Goal: Transaction & Acquisition: Purchase product/service

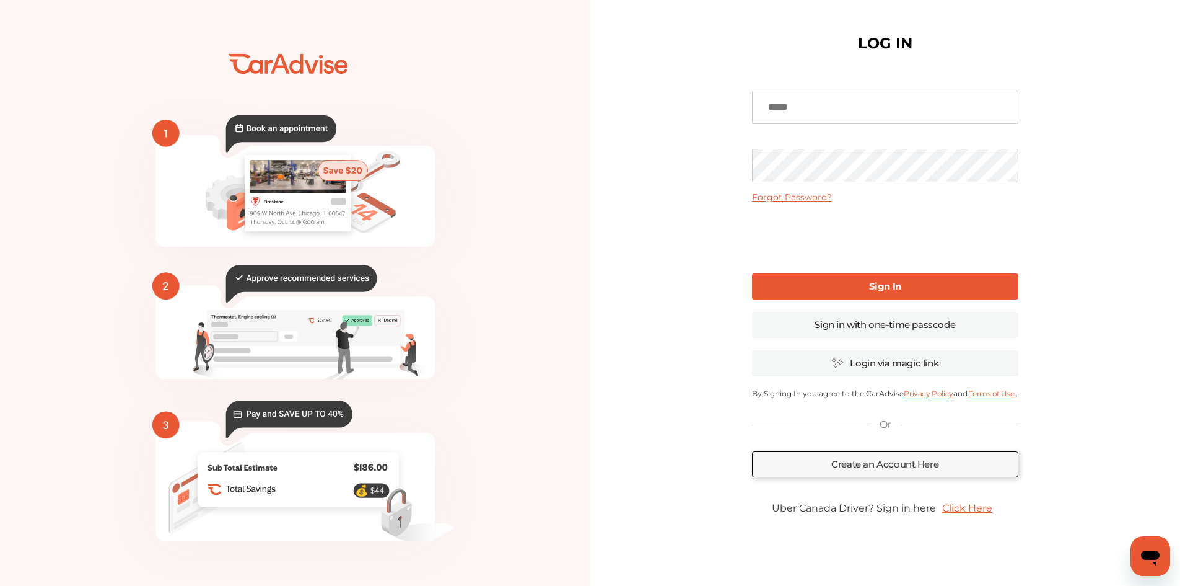
click at [989, 509] on link "Click Here" at bounding box center [967, 508] width 63 height 24
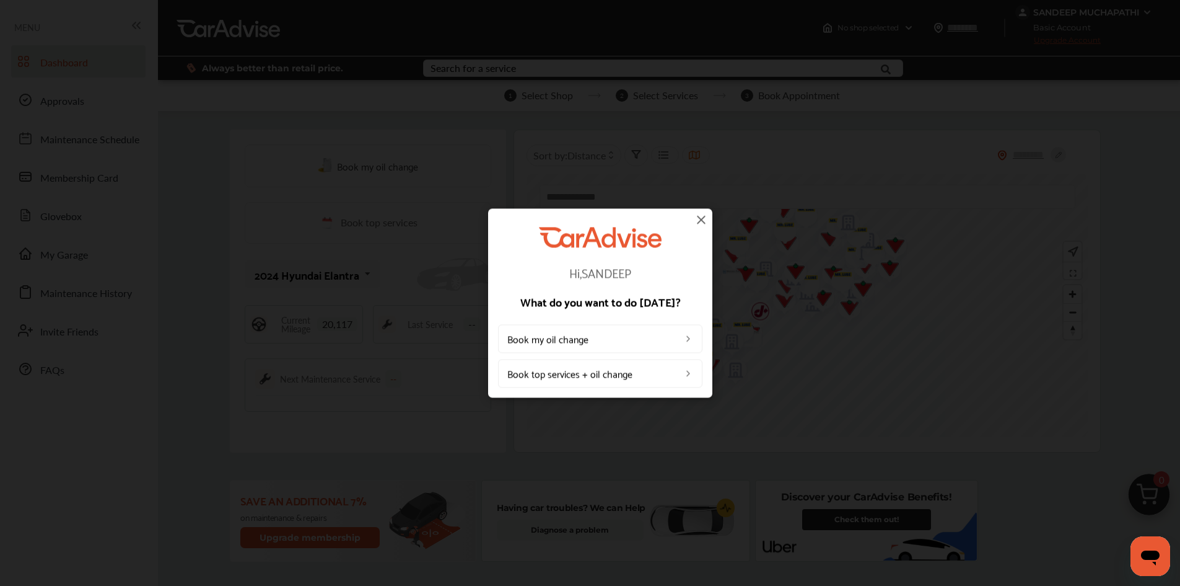
click at [700, 218] on img at bounding box center [701, 219] width 15 height 15
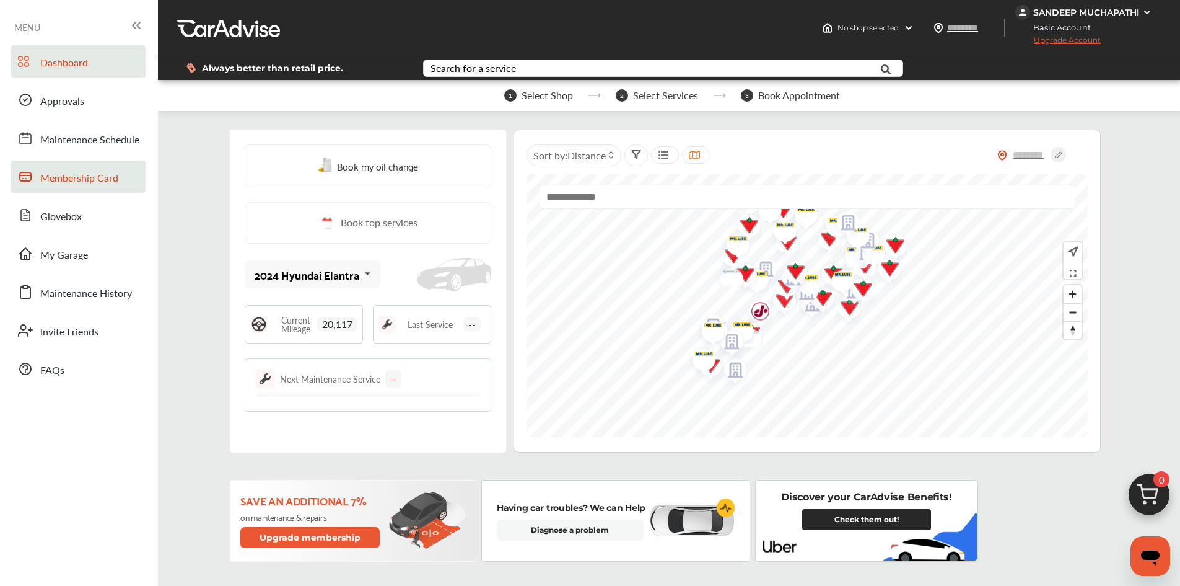
click at [69, 187] on link "Membership Card" at bounding box center [78, 176] width 134 height 32
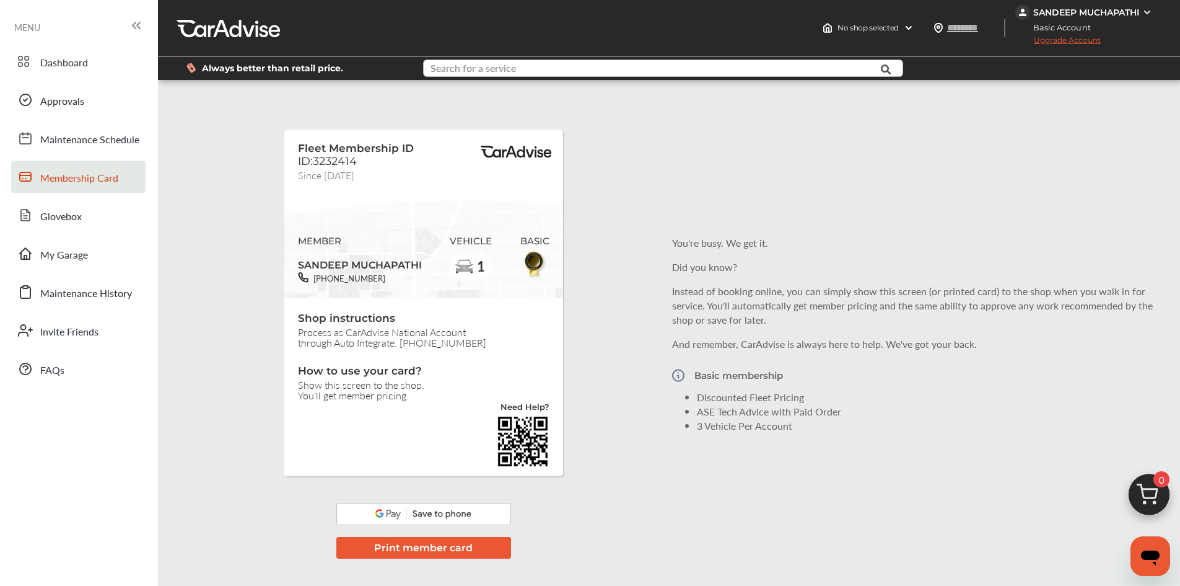
click at [529, 64] on input "text" at bounding box center [643, 69] width 438 height 19
click at [162, 149] on div "Fleet Membership ID ID:3232414 Since [DATE] MEMBER SANDEEP MUCHAPATHI [PHONE_NU…" at bounding box center [669, 333] width 1016 height 489
click at [460, 73] on div "Search for a service" at bounding box center [474, 68] width 86 height 10
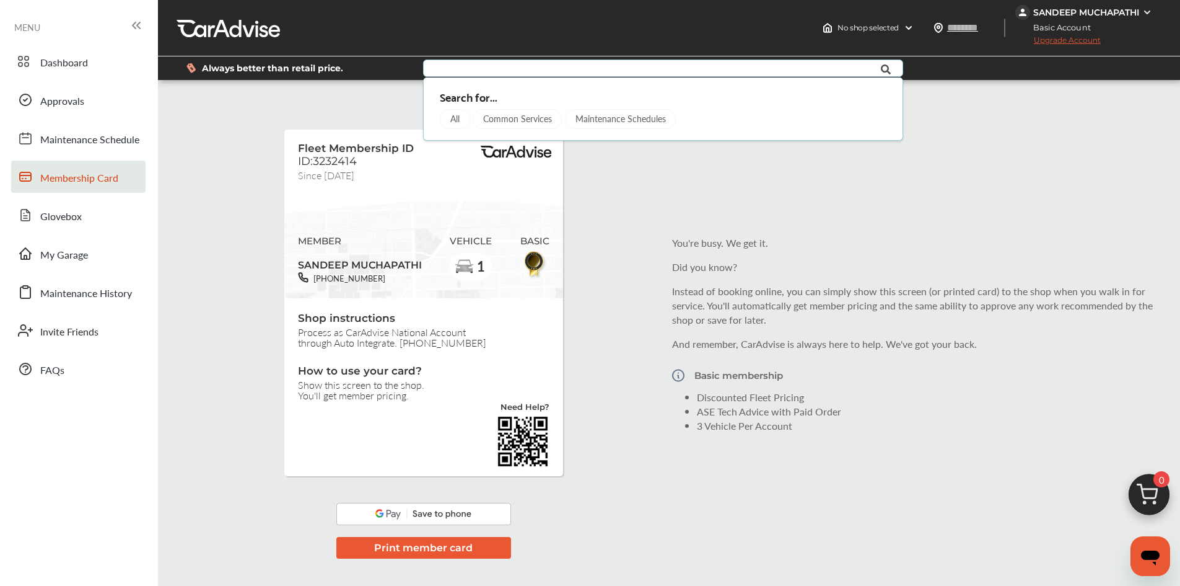
type input "*"
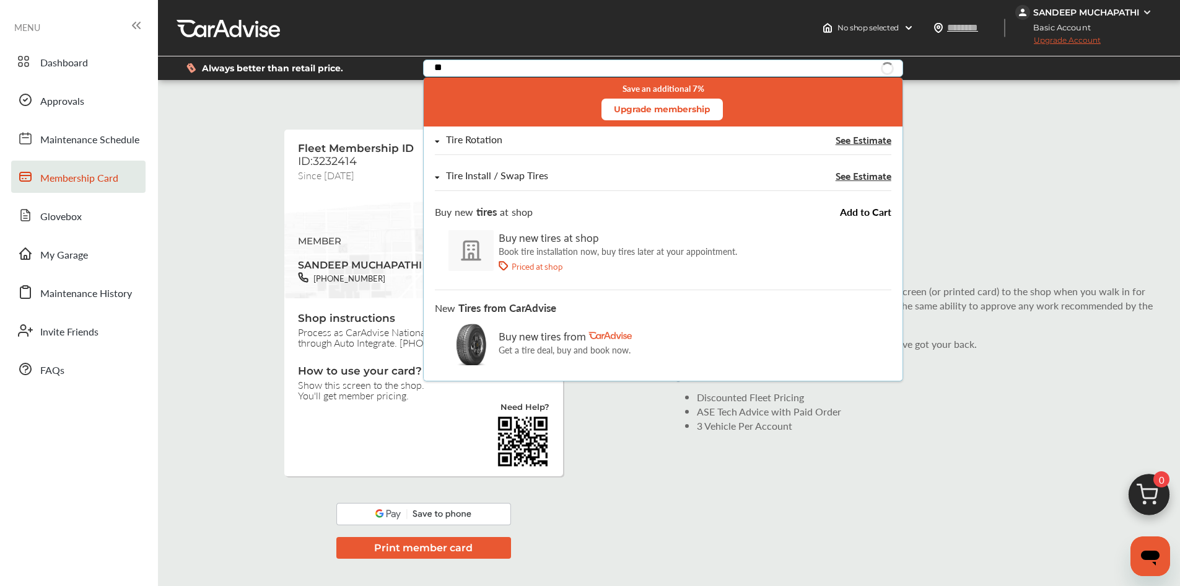
type input "*"
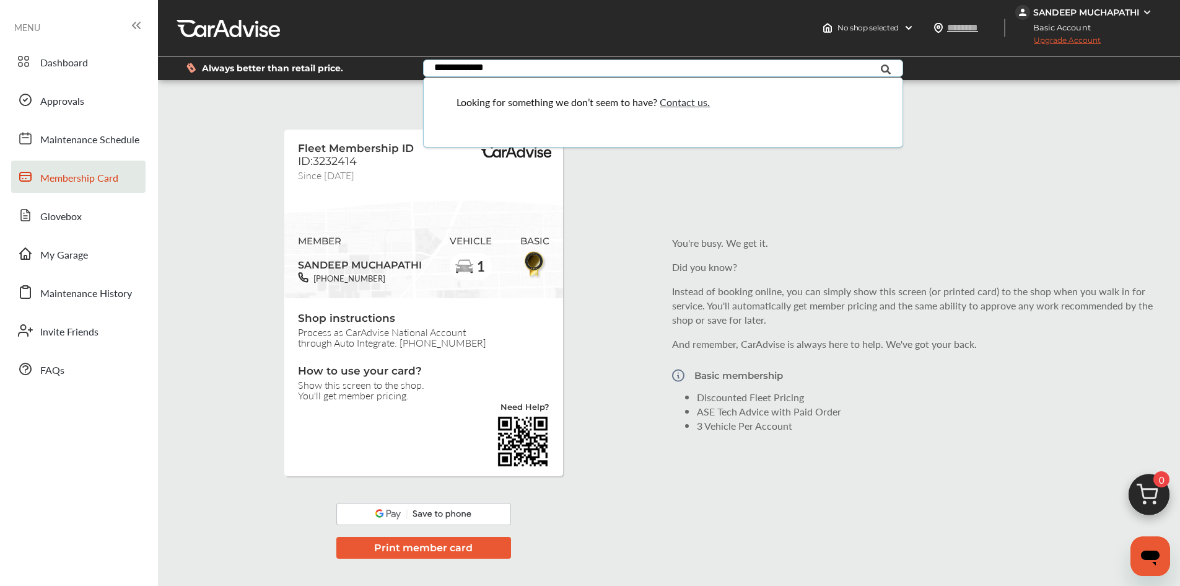
type input "**********"
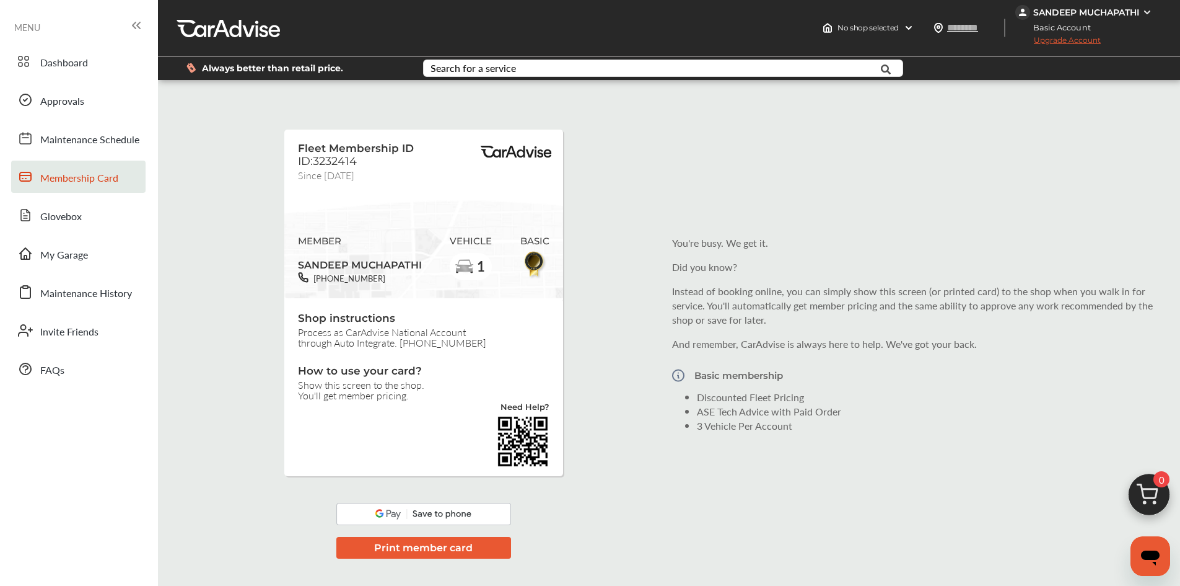
click at [346, 105] on div "Fleet Membership ID ID:3232414 Since [DATE] MEMBER SANDEEP MUCHAPATHI [PHONE_NU…" at bounding box center [669, 333] width 1016 height 489
click at [850, 25] on span "No shop selected" at bounding box center [868, 28] width 61 height 10
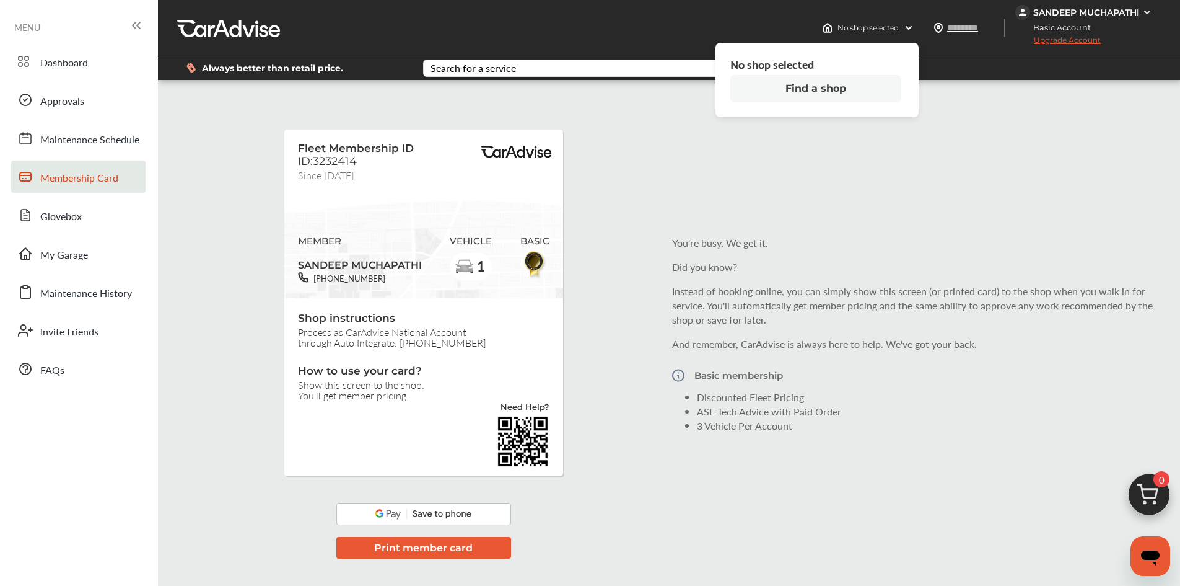
click at [809, 87] on button "Find a shop" at bounding box center [815, 88] width 171 height 27
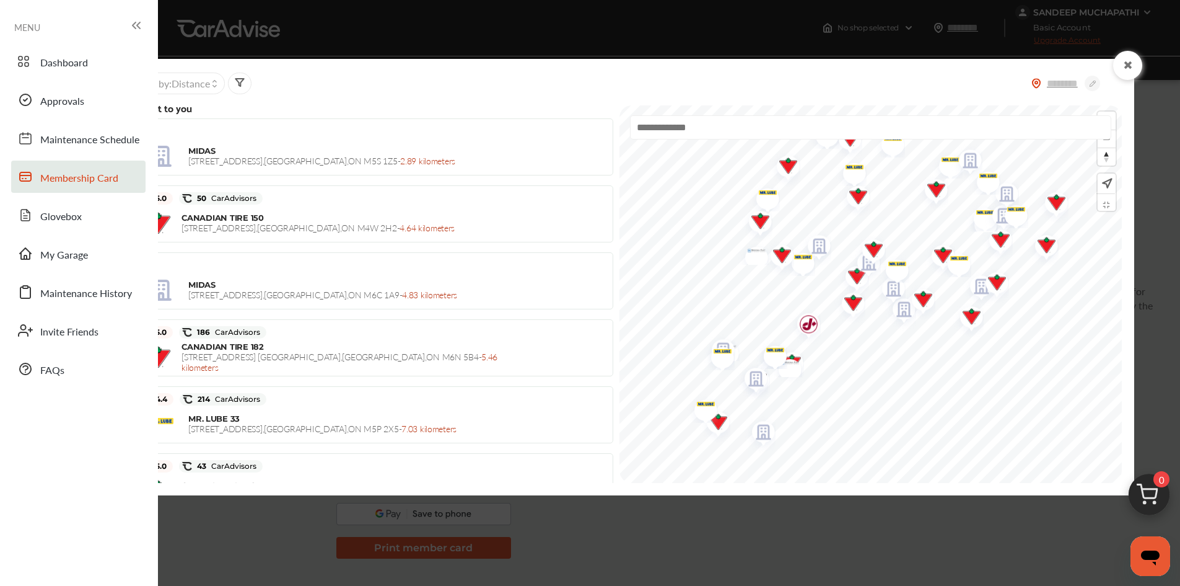
click at [1111, 184] on img at bounding box center [1106, 184] width 13 height 14
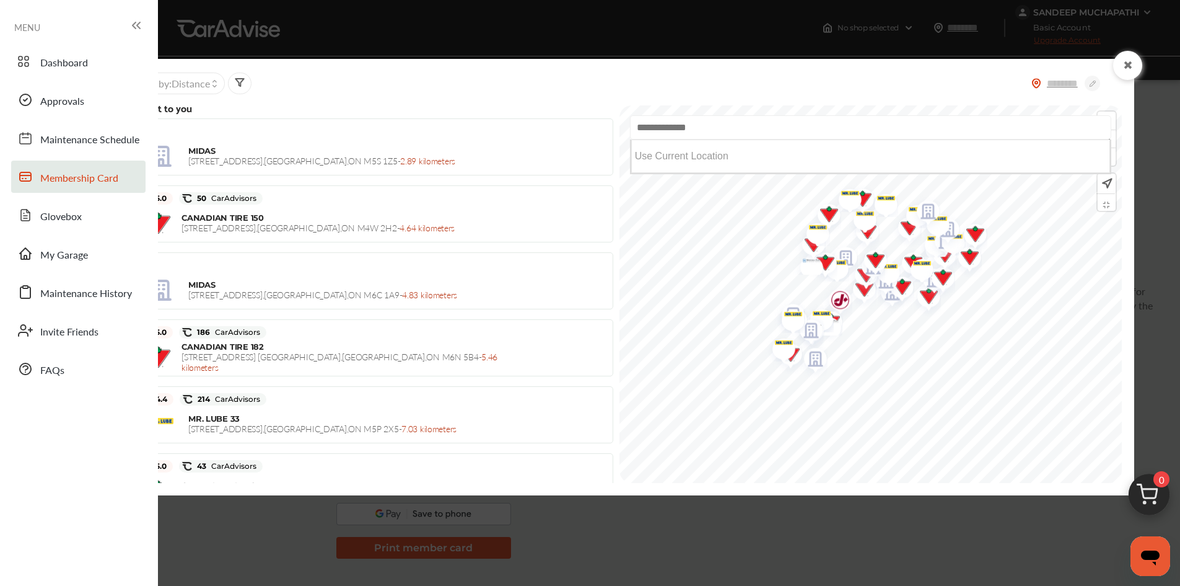
click at [667, 119] on input "text" at bounding box center [870, 127] width 481 height 24
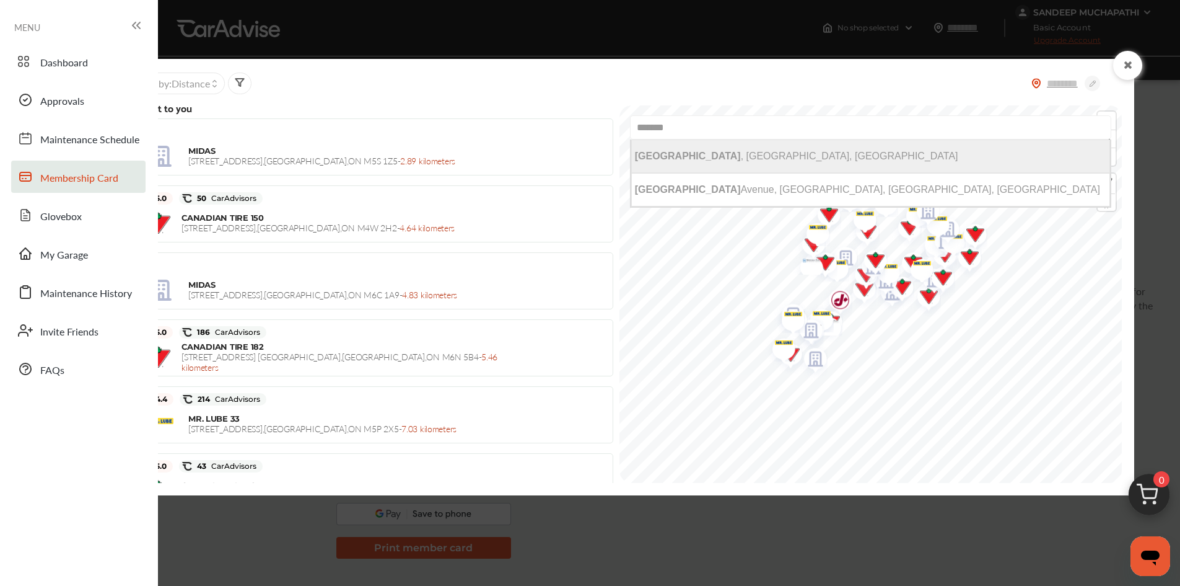
click at [658, 159] on span "[GEOGRAPHIC_DATA] , [GEOGRAPHIC_DATA], [GEOGRAPHIC_DATA]" at bounding box center [796, 156] width 323 height 11
type input "**********"
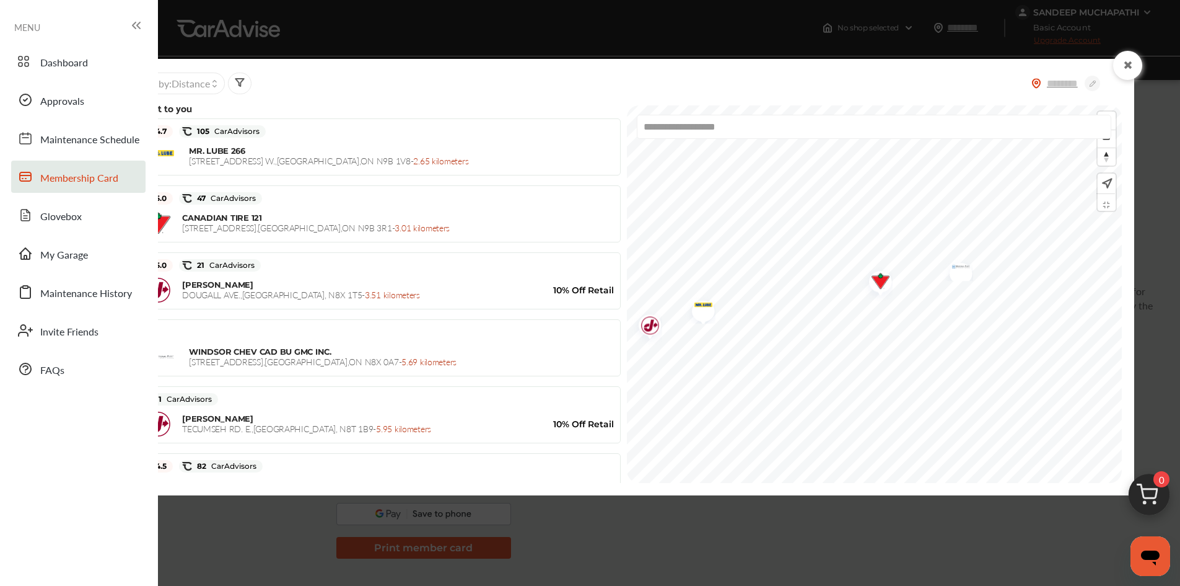
click at [860, 285] on img "Map marker" at bounding box center [876, 282] width 33 height 37
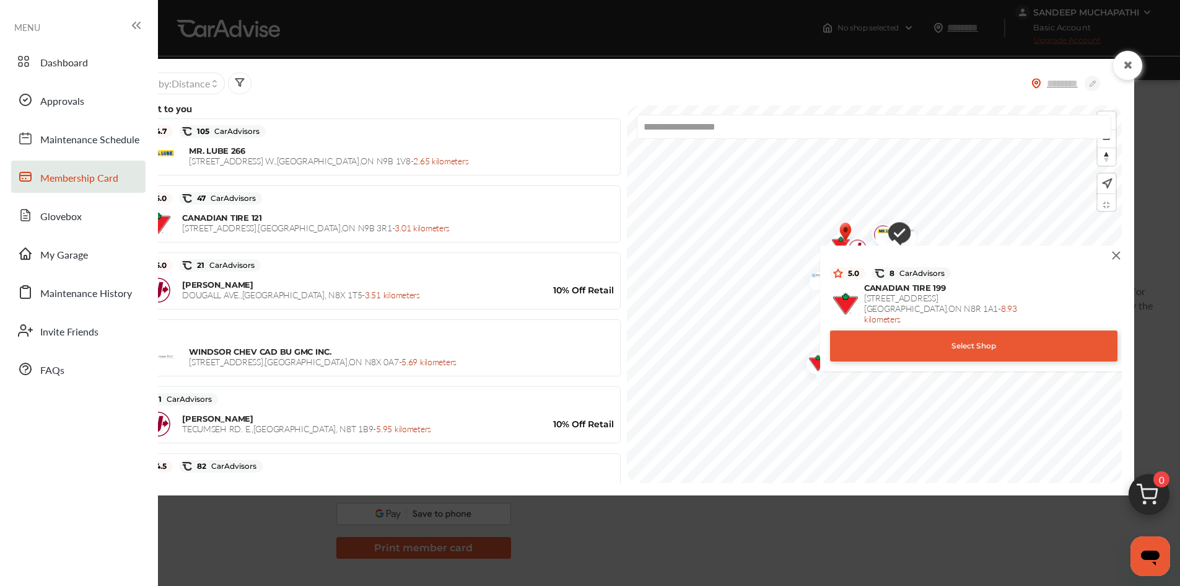
click at [848, 330] on div "Select Shop" at bounding box center [973, 345] width 287 height 31
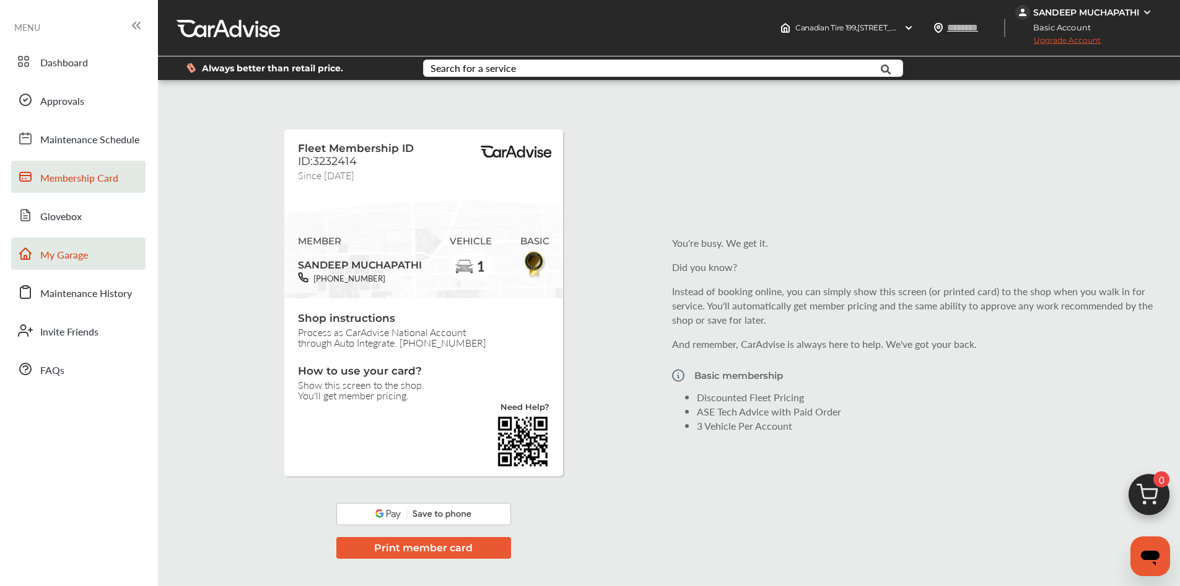
click at [93, 266] on link "My Garage" at bounding box center [78, 253] width 134 height 32
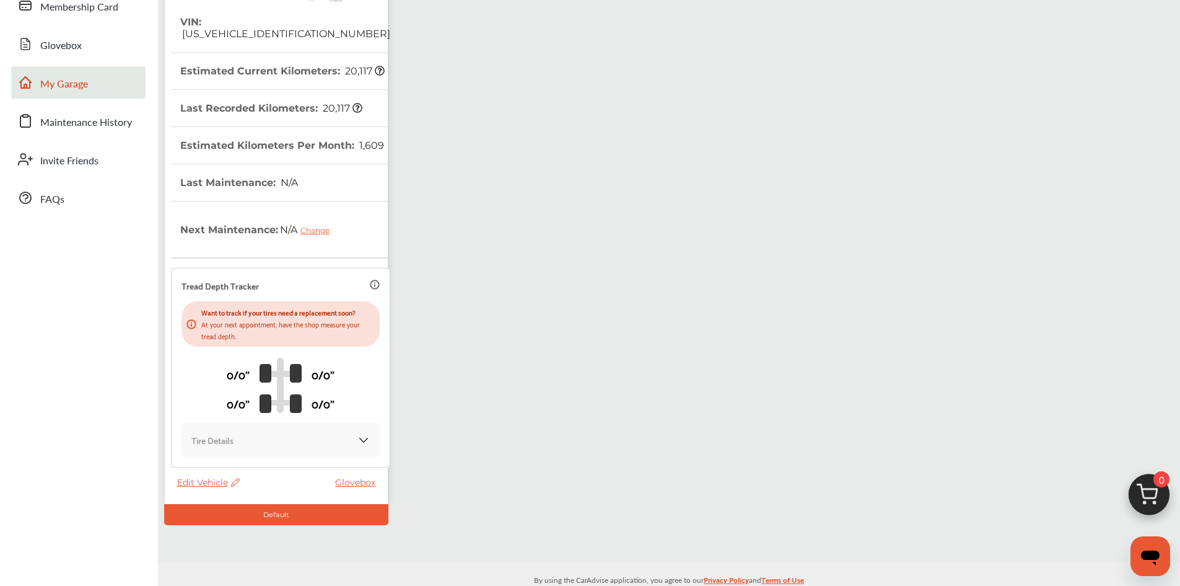
scroll to position [186, 0]
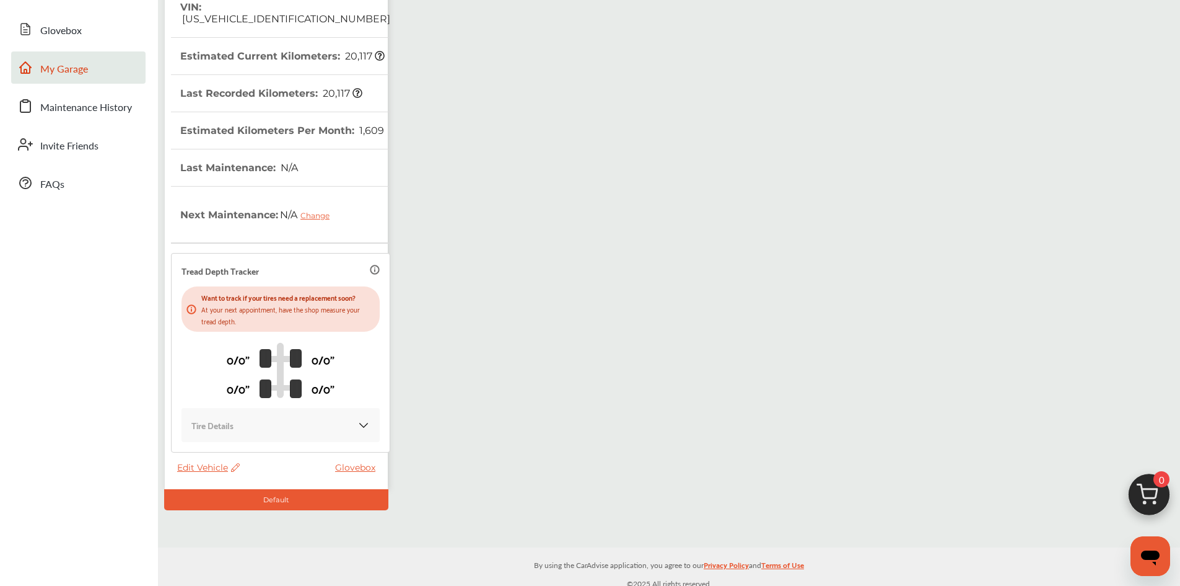
click at [357, 425] on img at bounding box center [363, 425] width 12 height 12
click at [357, 428] on img at bounding box center [363, 425] width 12 height 12
click at [230, 437] on div "Tire Details" at bounding box center [281, 425] width 198 height 34
click at [199, 468] on span "Edit Vehicle" at bounding box center [208, 467] width 63 height 11
click at [235, 483] on div "Edit" at bounding box center [255, 481] width 112 height 19
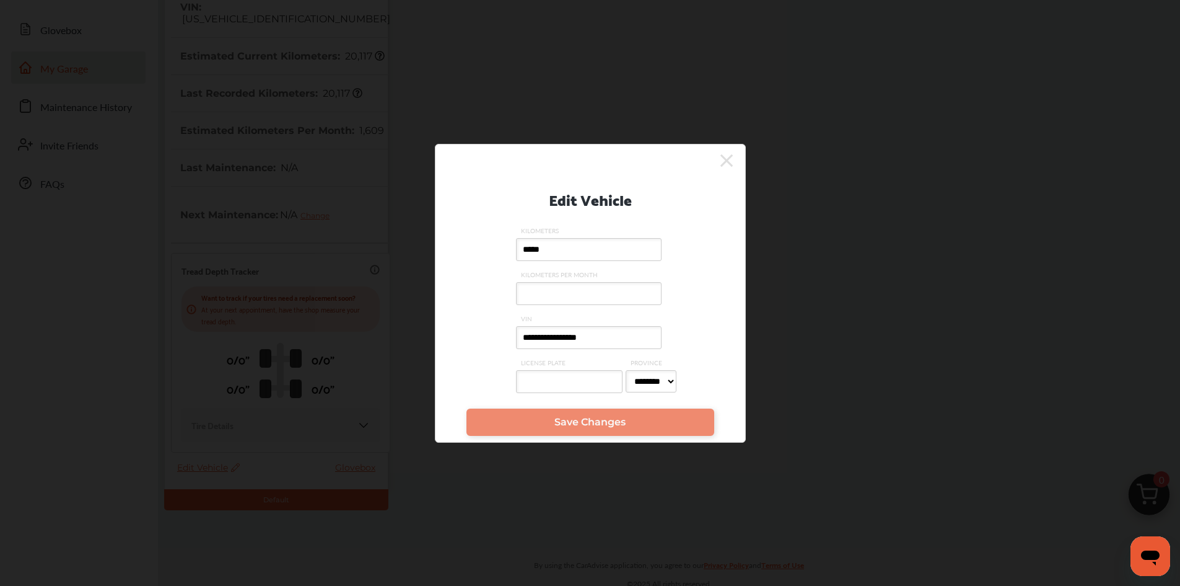
click at [559, 245] on input "*****" at bounding box center [589, 249] width 146 height 23
drag, startPoint x: 559, startPoint y: 245, endPoint x: 451, endPoint y: 249, distance: 107.9
click at [451, 249] on div "**********" at bounding box center [591, 286] width 310 height 231
type input "*****"
click at [535, 278] on label "KILOMETERS PER MONTH" at bounding box center [590, 292] width 149 height 44
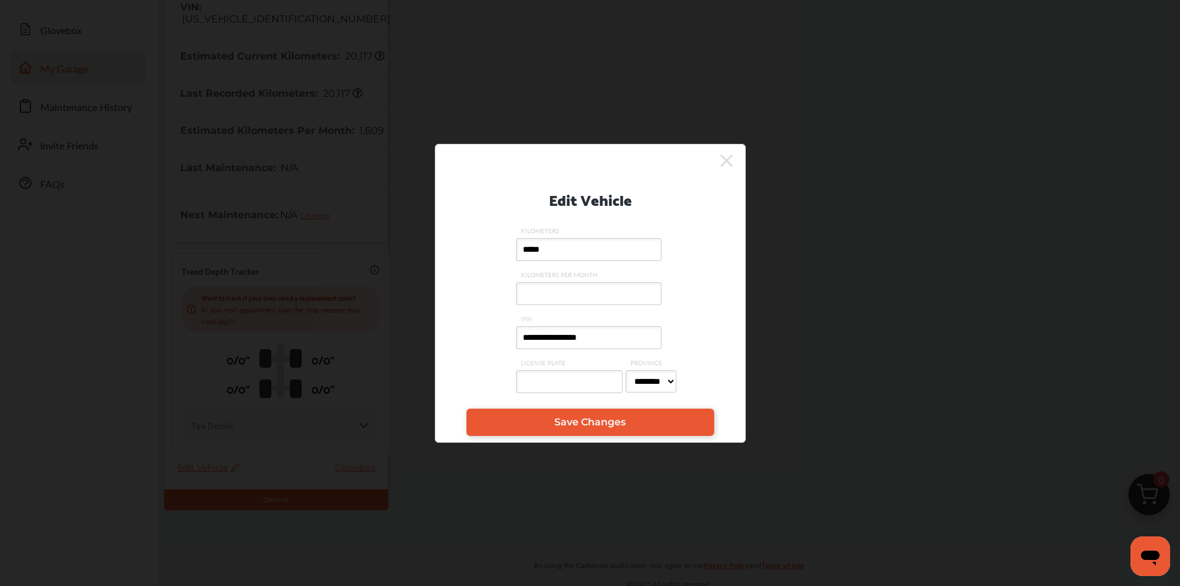
click at [535, 282] on input "KILOMETERS PER MONTH" at bounding box center [589, 293] width 146 height 23
type input "****"
click at [643, 382] on select "******** ** ** ** ** ** ** ** ** ** ** ** ** **" at bounding box center [651, 381] width 51 height 22
select select "**"
click at [626, 370] on select "******** ** ** ** ** ** ** ** ** ** ** ** ** **" at bounding box center [651, 381] width 51 height 22
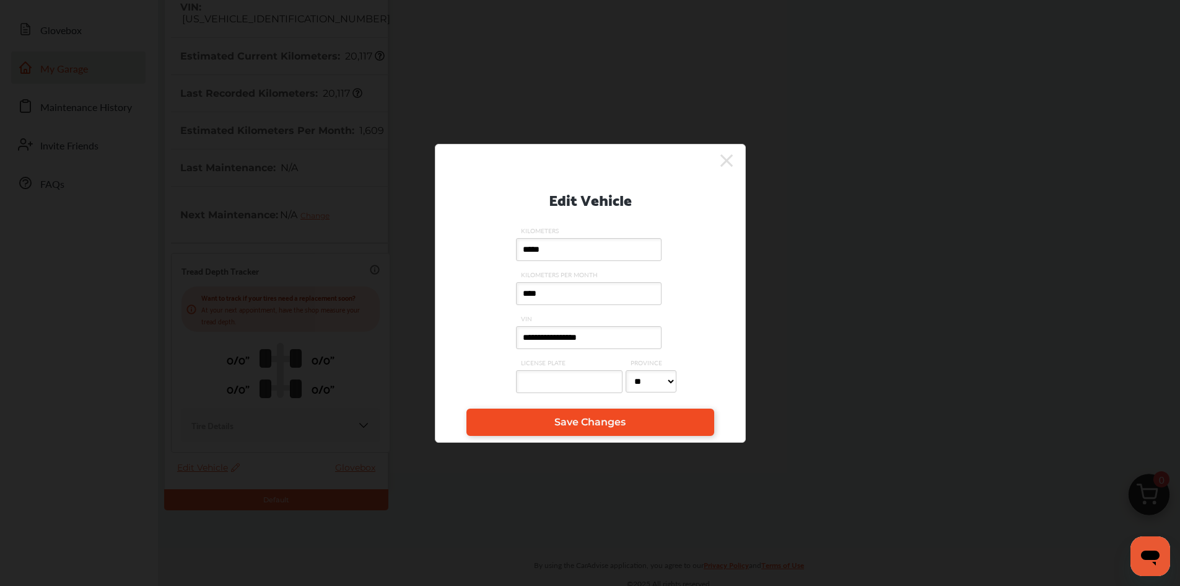
click at [601, 420] on span "Save Changes" at bounding box center [590, 422] width 71 height 12
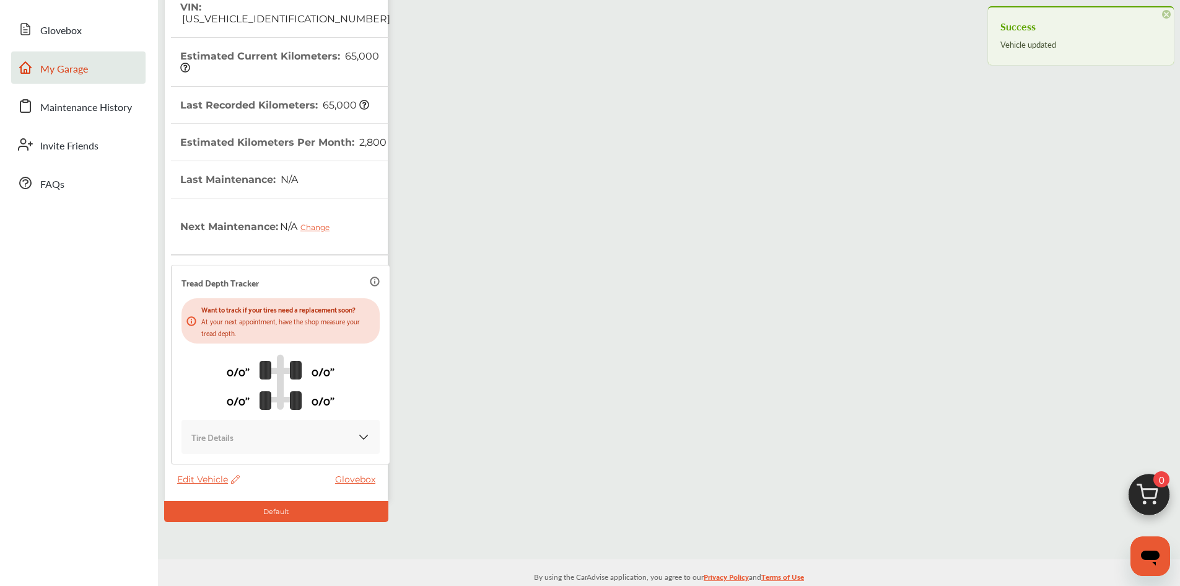
click at [263, 392] on img at bounding box center [281, 382] width 42 height 56
click at [230, 392] on p "0/0"" at bounding box center [238, 399] width 23 height 19
click at [230, 385] on div "0/0" 0/0" 0/0" 0/0"" at bounding box center [281, 381] width 198 height 76
click at [230, 384] on div "0/0" 0/0" 0/0" 0/0"" at bounding box center [281, 381] width 198 height 76
click at [362, 432] on div "Tire Details" at bounding box center [281, 436] width 198 height 34
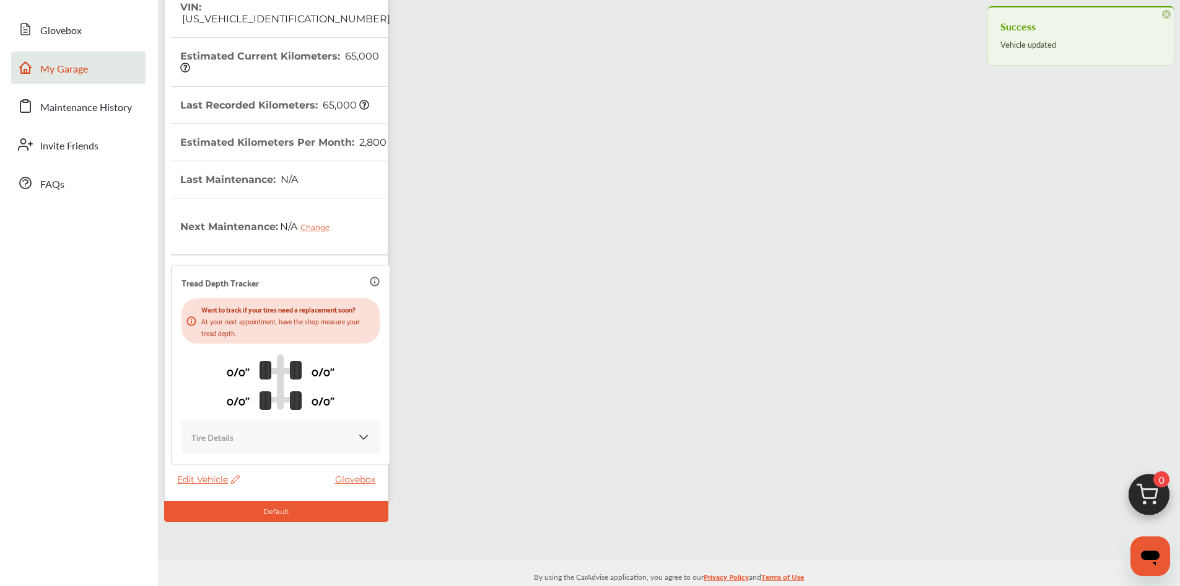
click at [346, 436] on div "Tire Details" at bounding box center [280, 436] width 178 height 14
click at [357, 436] on img at bounding box center [363, 437] width 12 height 12
click at [357, 439] on img at bounding box center [363, 437] width 12 height 12
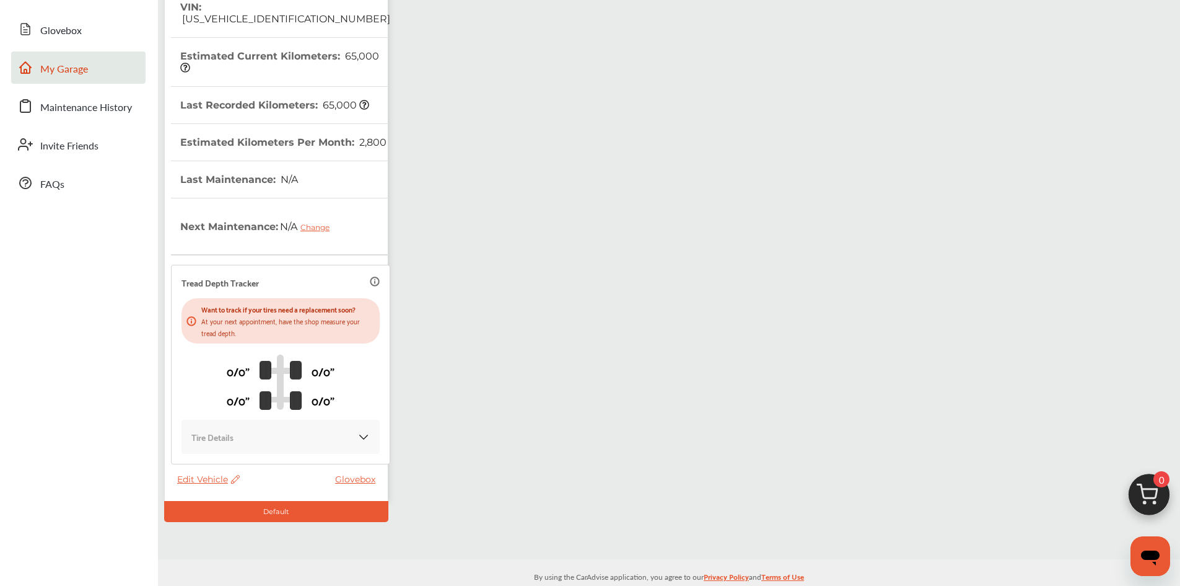
click at [357, 439] on img at bounding box center [363, 437] width 12 height 12
click at [202, 318] on p "At your next appointment, have the shop measure your tread depth." at bounding box center [287, 327] width 173 height 24
click at [268, 387] on img at bounding box center [281, 382] width 42 height 56
drag, startPoint x: 239, startPoint y: 421, endPoint x: 219, endPoint y: 433, distance: 23.1
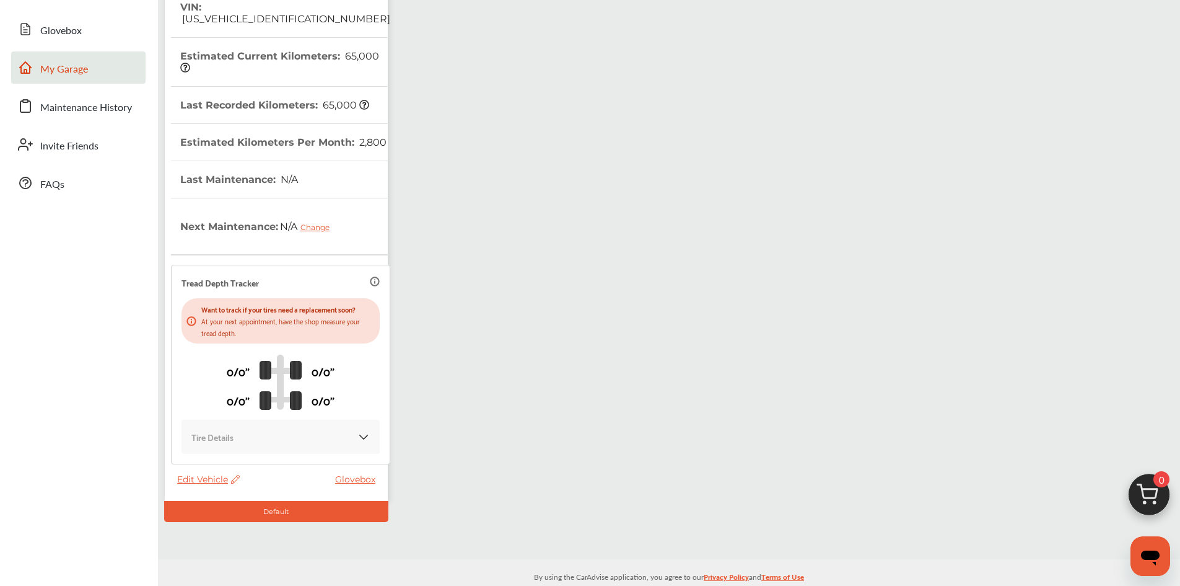
click at [238, 422] on div "Tire Details" at bounding box center [281, 436] width 198 height 34
click at [219, 433] on p "Tire Details" at bounding box center [212, 436] width 42 height 14
click at [219, 434] on p "Tire Details" at bounding box center [212, 436] width 42 height 14
click at [229, 393] on p "0/0"" at bounding box center [238, 399] width 23 height 19
click at [227, 377] on p "0/0"" at bounding box center [238, 370] width 23 height 19
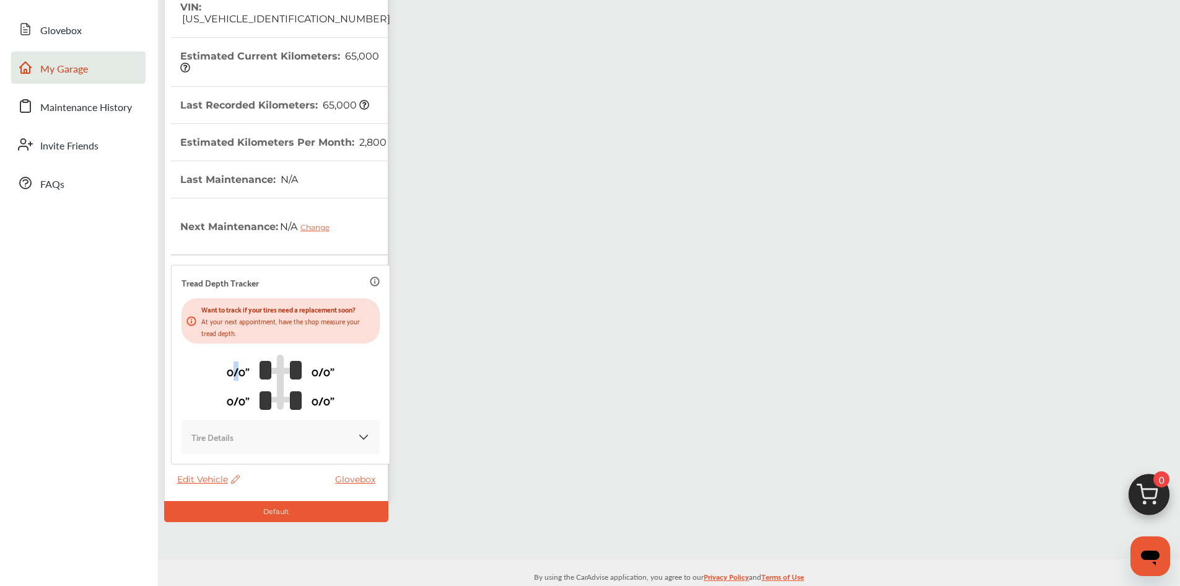
click at [231, 370] on p "0/0"" at bounding box center [238, 370] width 23 height 19
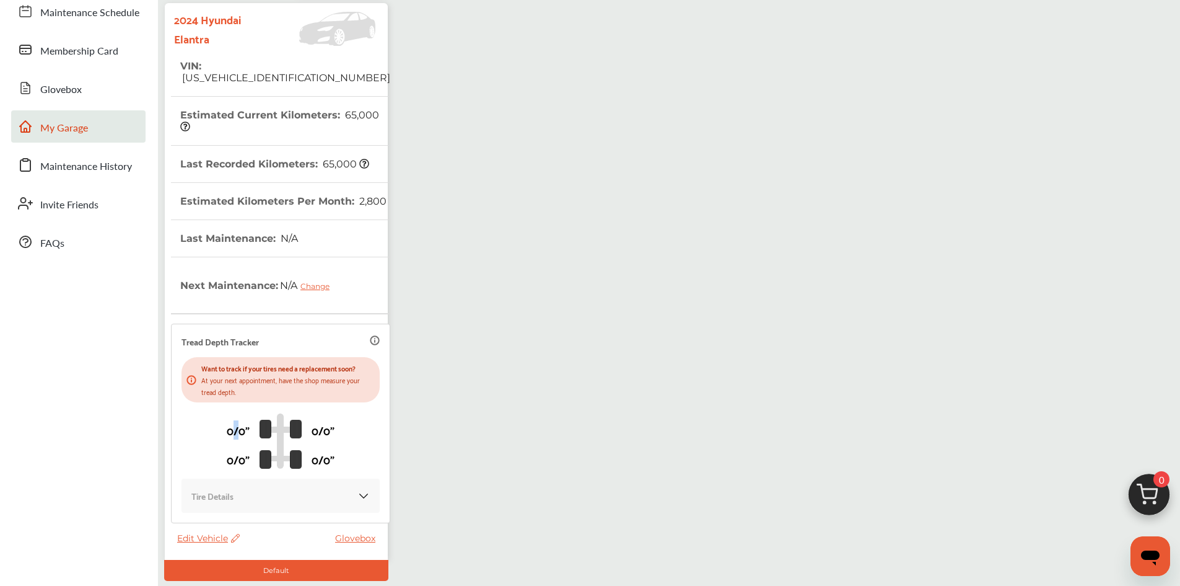
scroll to position [0, 0]
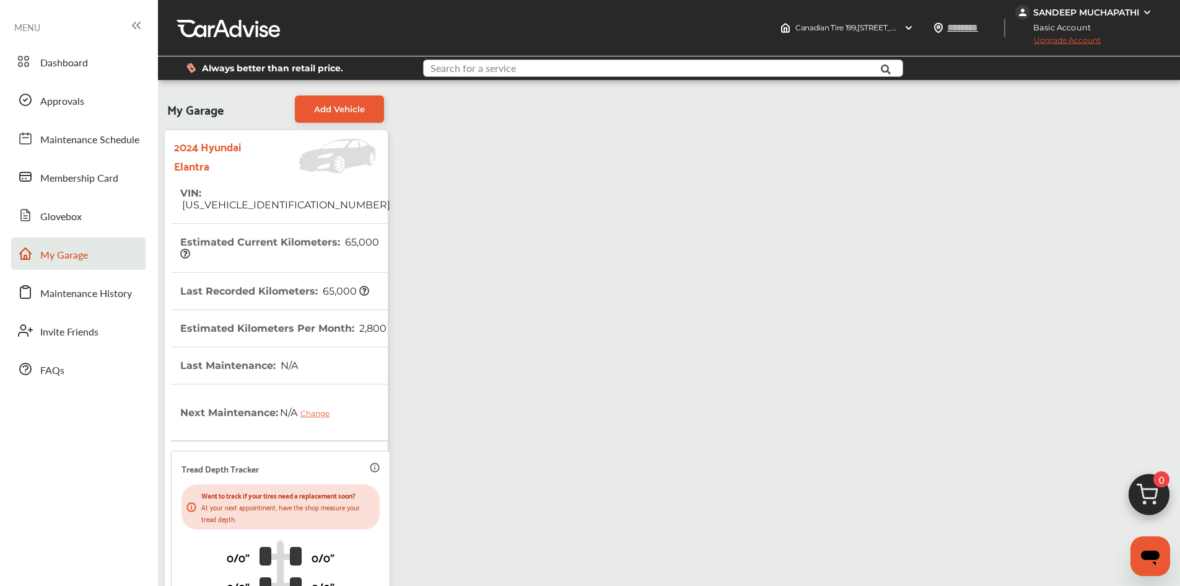
click at [672, 66] on input "text" at bounding box center [643, 69] width 438 height 19
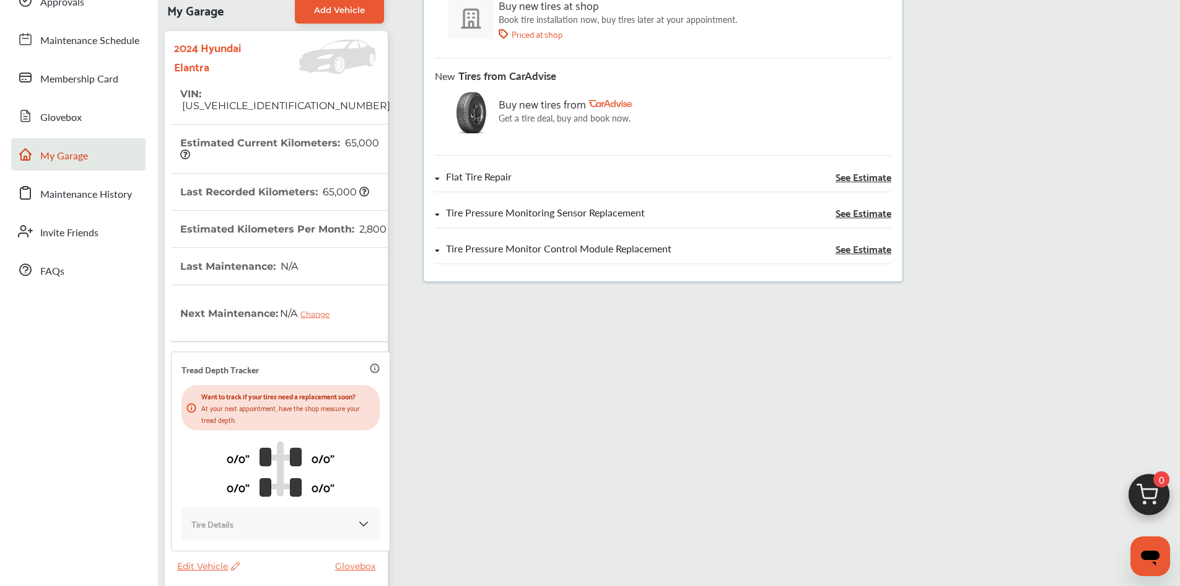
scroll to position [124, 0]
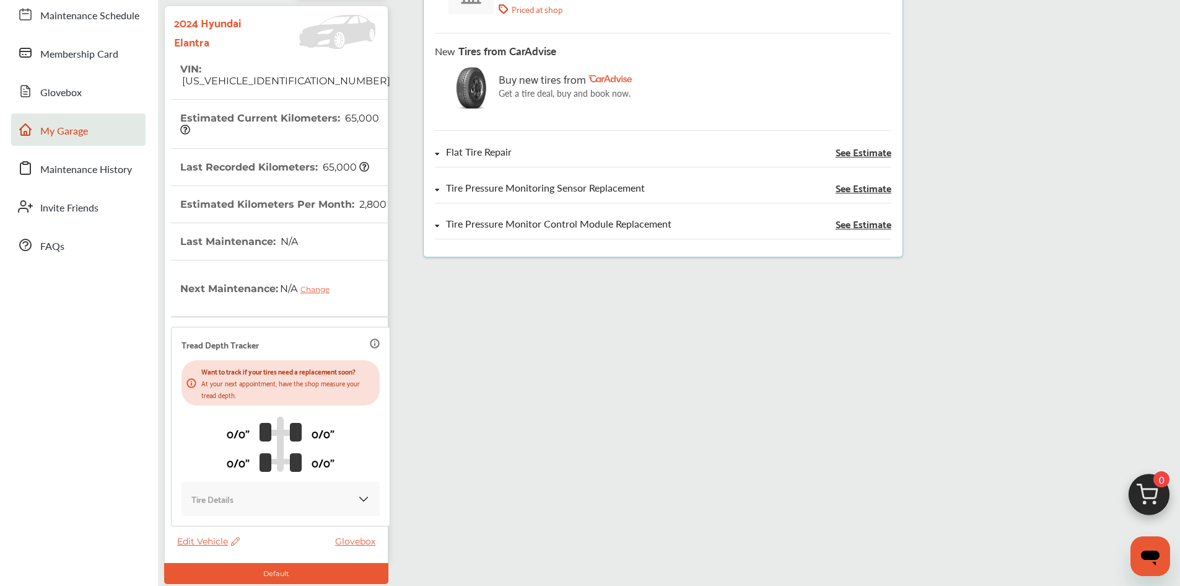
type input "****"
click at [574, 98] on p "Get a tire deal, buy and book now." at bounding box center [565, 93] width 133 height 10
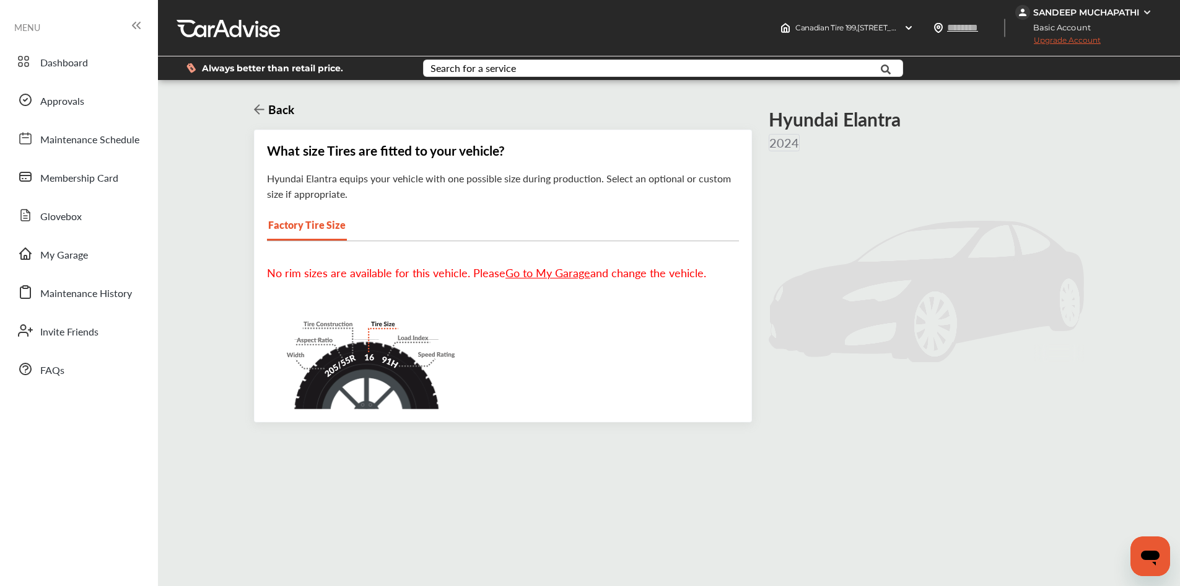
click at [319, 283] on div "No rim sizes are available for this vehicle. Please Go to My Garage and change …" at bounding box center [503, 272] width 472 height 38
click at [538, 259] on div "No rim sizes are available for this vehicle. Please Go to My Garage and change …" at bounding box center [503, 272] width 472 height 38
click at [545, 268] on link "Go to My Garage" at bounding box center [548, 272] width 85 height 15
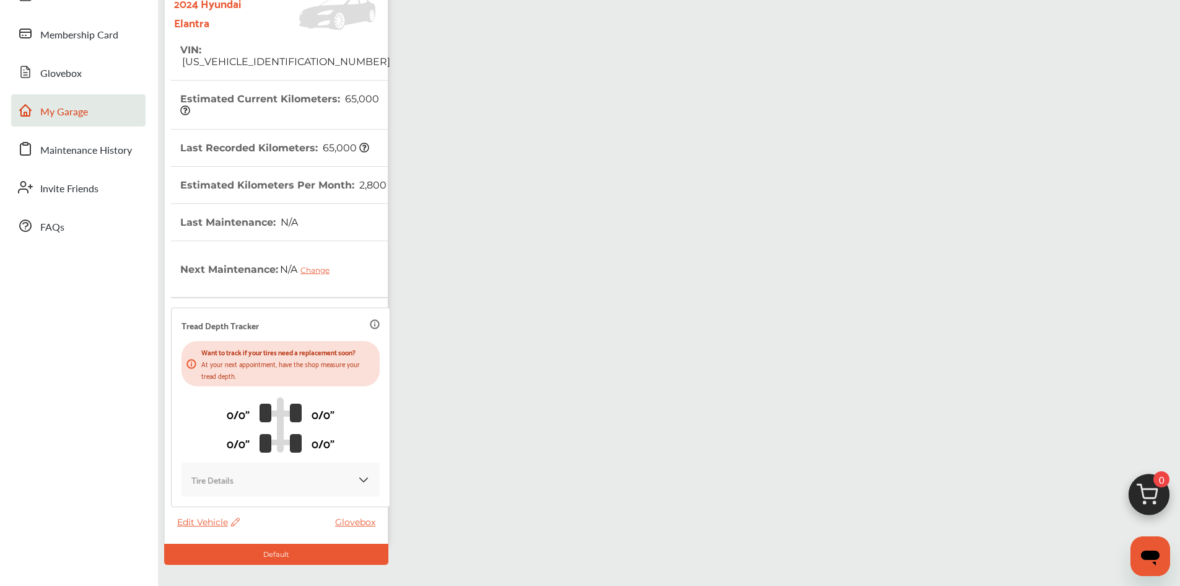
scroll to position [143, 0]
click at [221, 476] on p "Tire Details" at bounding box center [212, 480] width 42 height 14
click at [327, 423] on p "0/0"" at bounding box center [323, 414] width 23 height 19
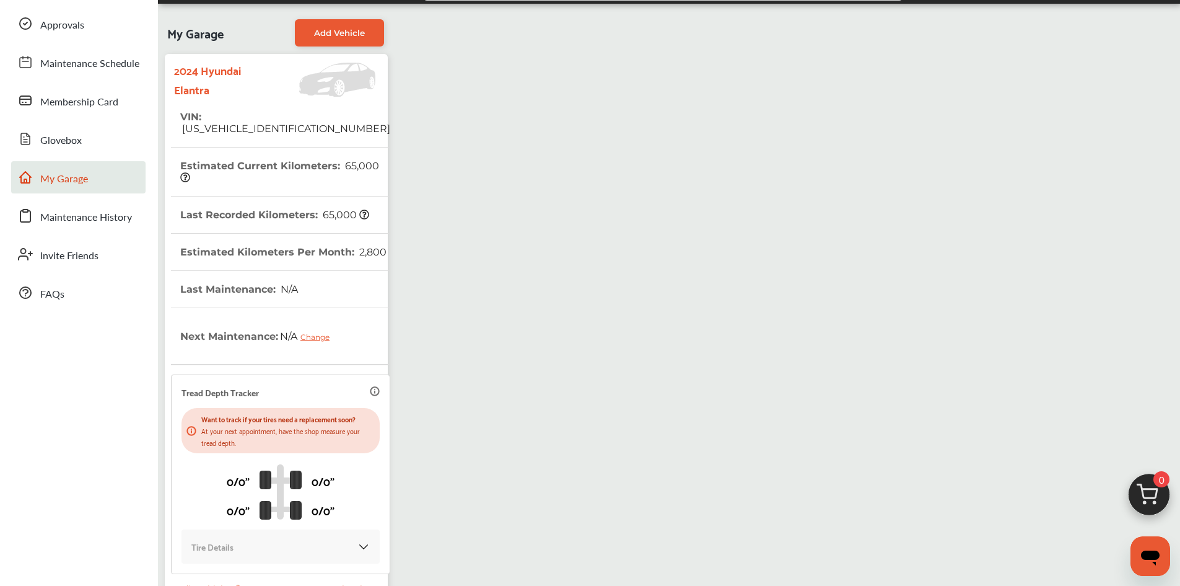
scroll to position [0, 0]
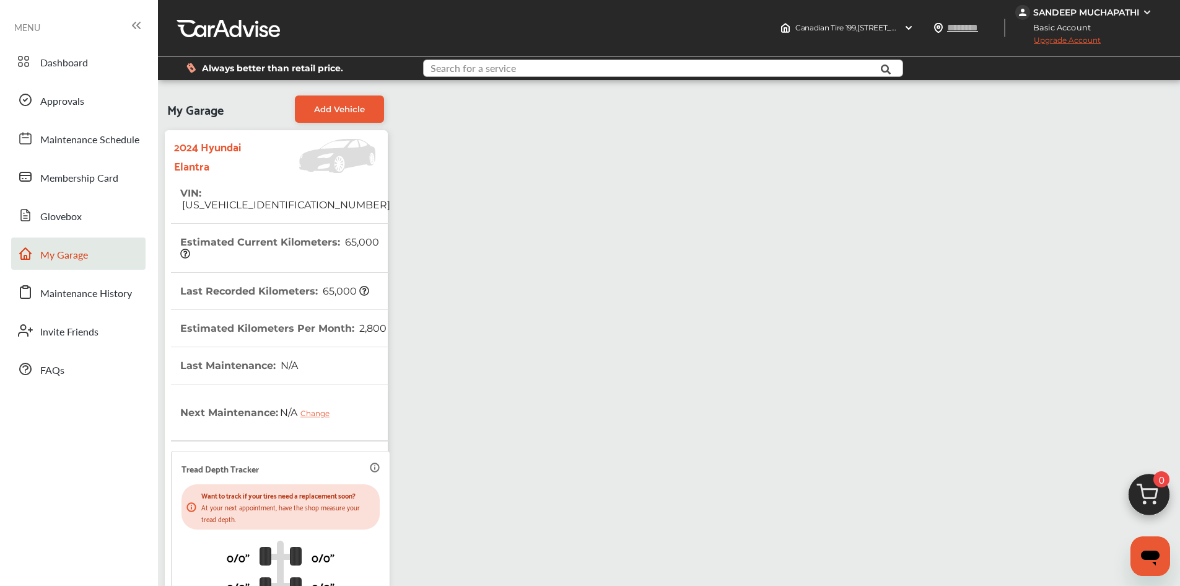
click at [568, 71] on input "text" at bounding box center [643, 69] width 438 height 19
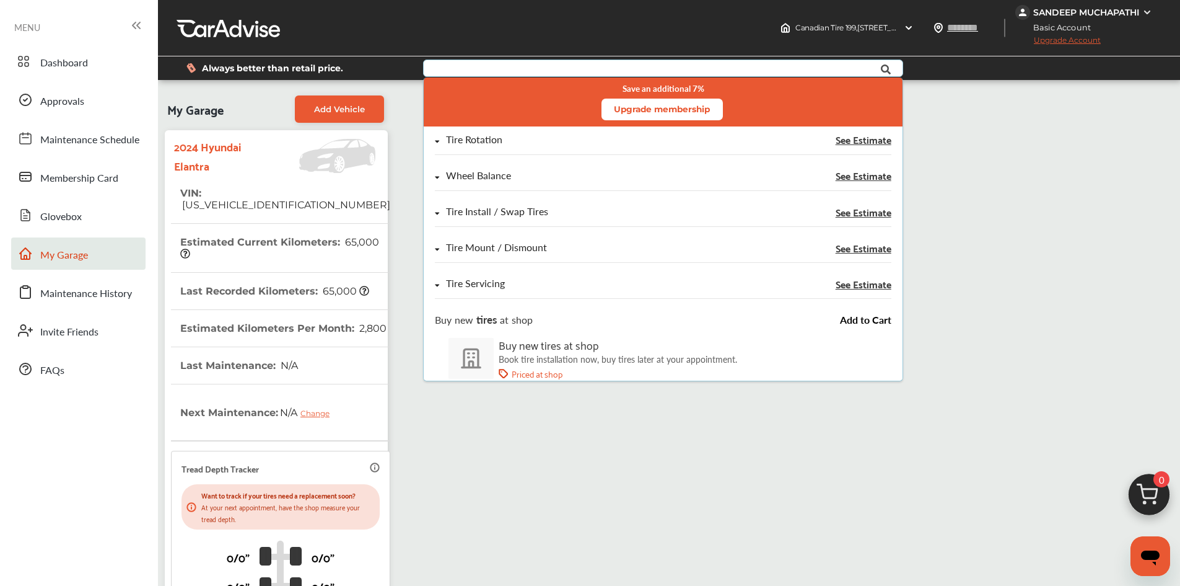
click at [568, 70] on input "text" at bounding box center [643, 69] width 438 height 19
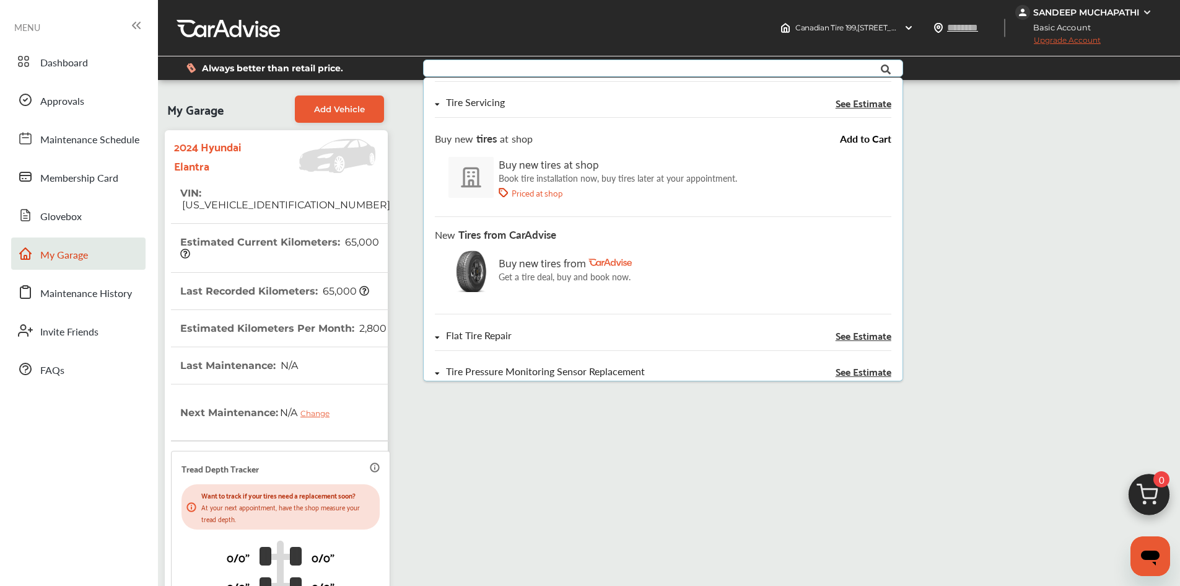
scroll to position [186, 0]
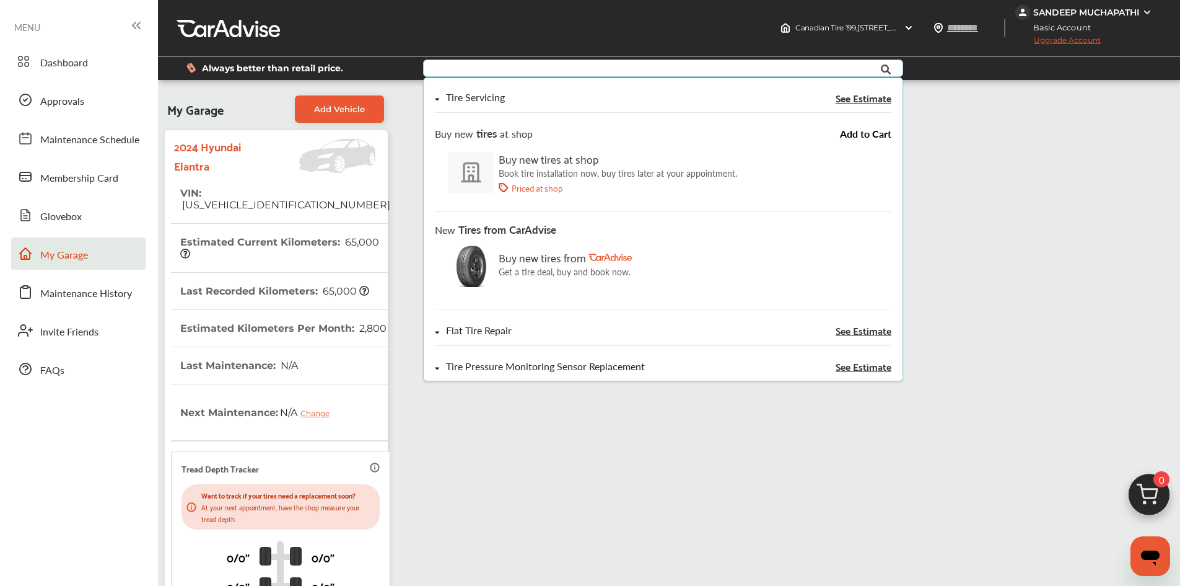
click at [582, 175] on p "Book tire installation now, buy tires later at your appointment." at bounding box center [618, 173] width 239 height 10
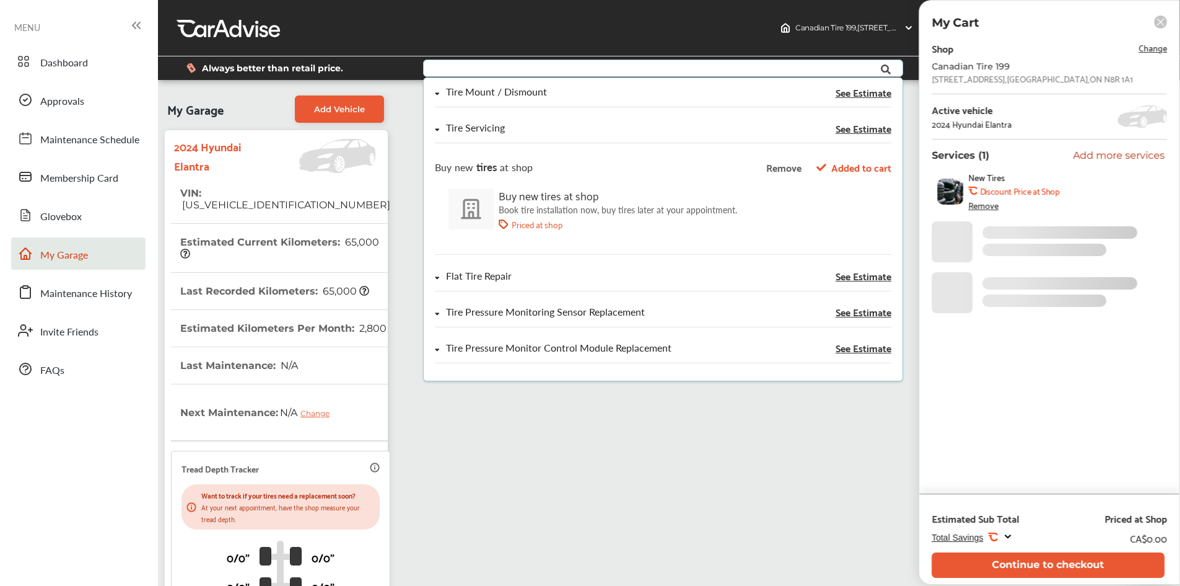
scroll to position [156, 0]
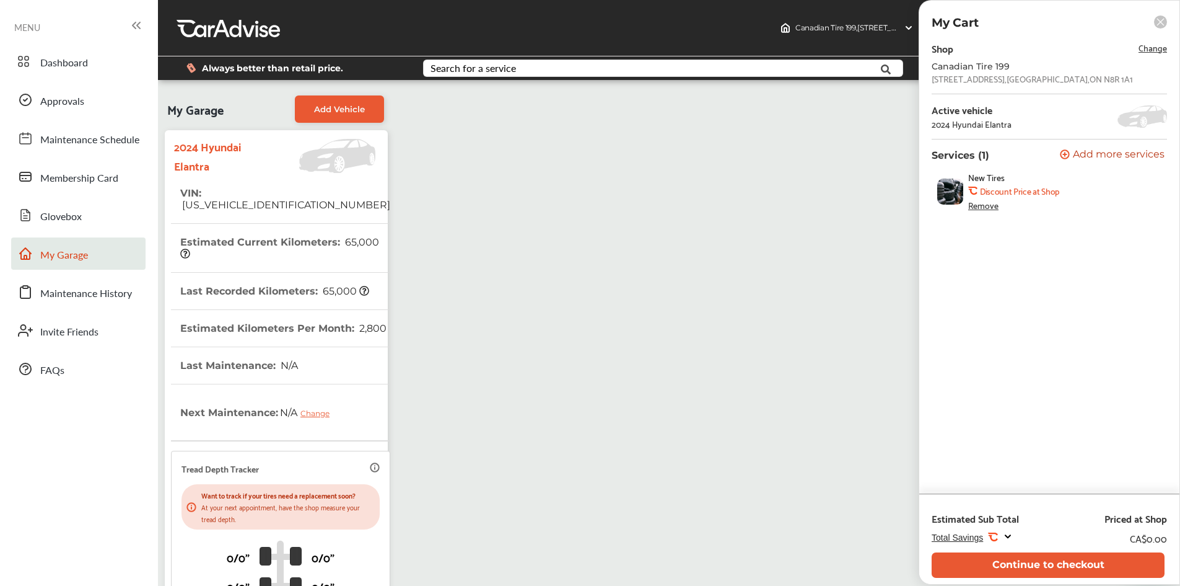
click at [996, 193] on b "Discount Price at Shop" at bounding box center [1019, 191] width 79 height 10
click at [995, 191] on b "Discount Price at Shop" at bounding box center [1019, 191] width 79 height 10
click at [721, 206] on div "My Garage Add Vehicle 2024 Hyundai Elantra VIN : [US_VEHICLE_IDENTIFICATION_NUM…" at bounding box center [669, 398] width 1016 height 618
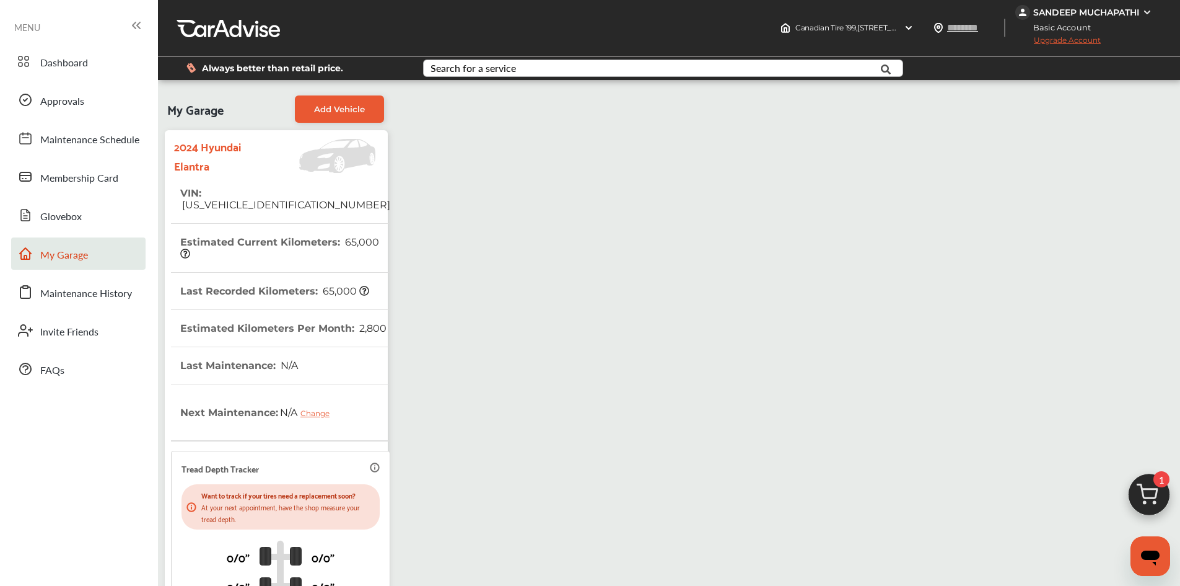
click at [495, 63] on div "Search for a service" at bounding box center [474, 68] width 86 height 10
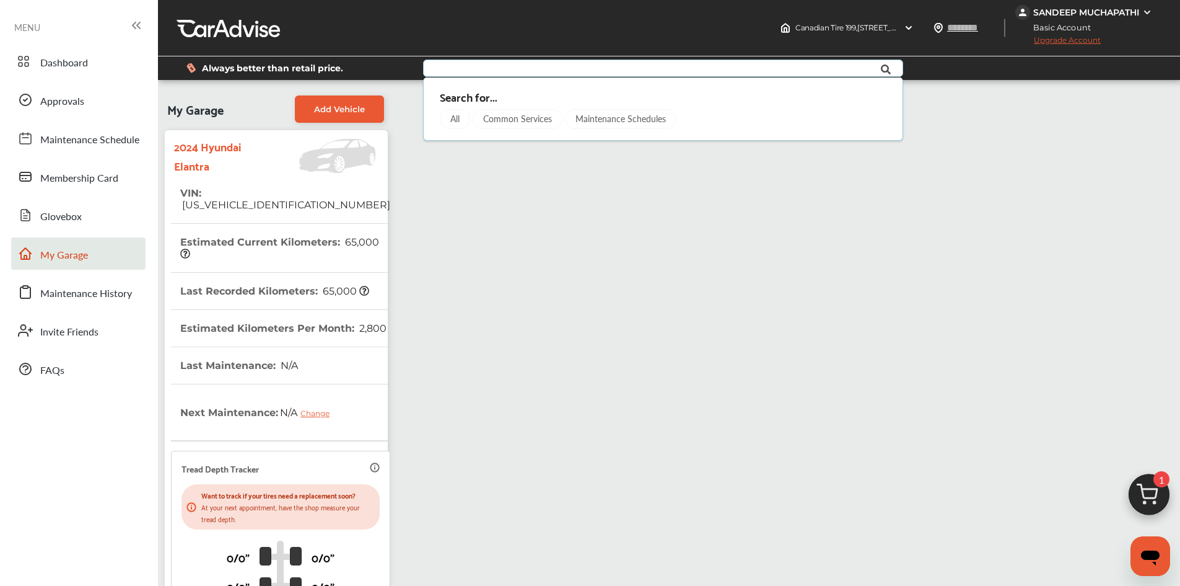
click at [473, 63] on input "text" at bounding box center [643, 69] width 438 height 19
click at [473, 196] on div "My Garage Add Vehicle 2024 Hyundai Elantra VIN : [US_VEHICLE_IDENTIFICATION_NUM…" at bounding box center [669, 398] width 1016 height 618
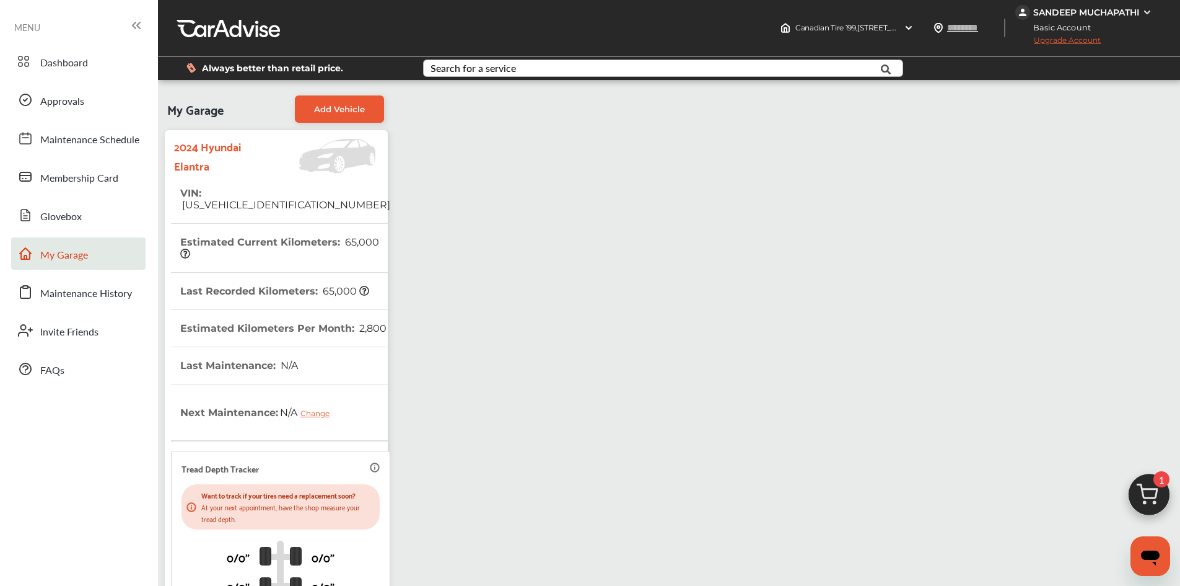
click at [475, 59] on div "Search for a service Search for... All Common Services Maintenance Schedules" at bounding box center [663, 67] width 480 height 17
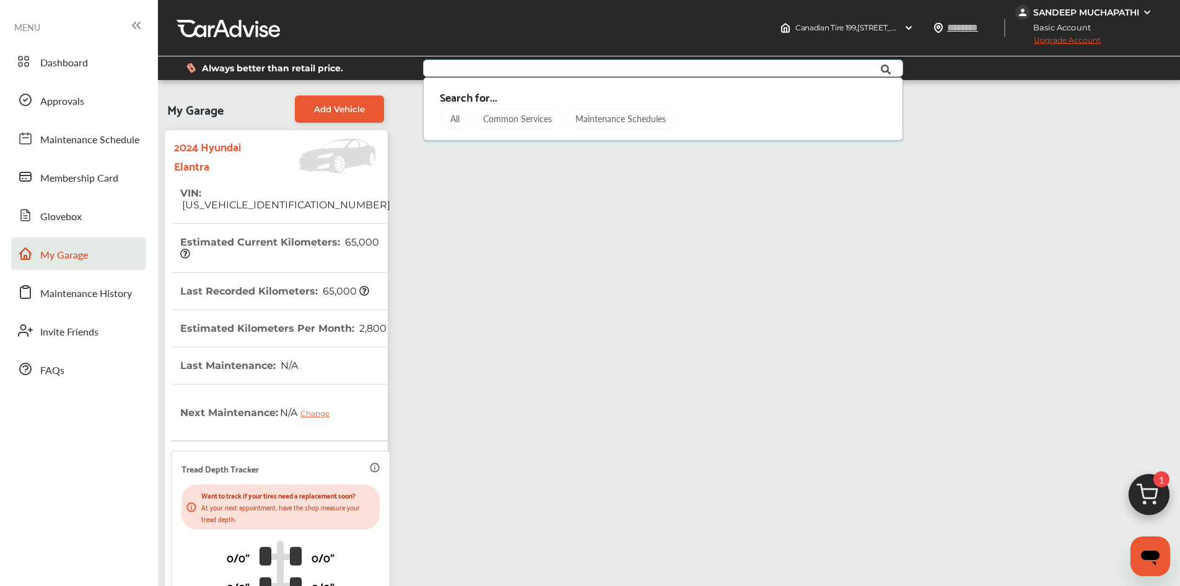
click at [471, 71] on input "text" at bounding box center [643, 69] width 438 height 19
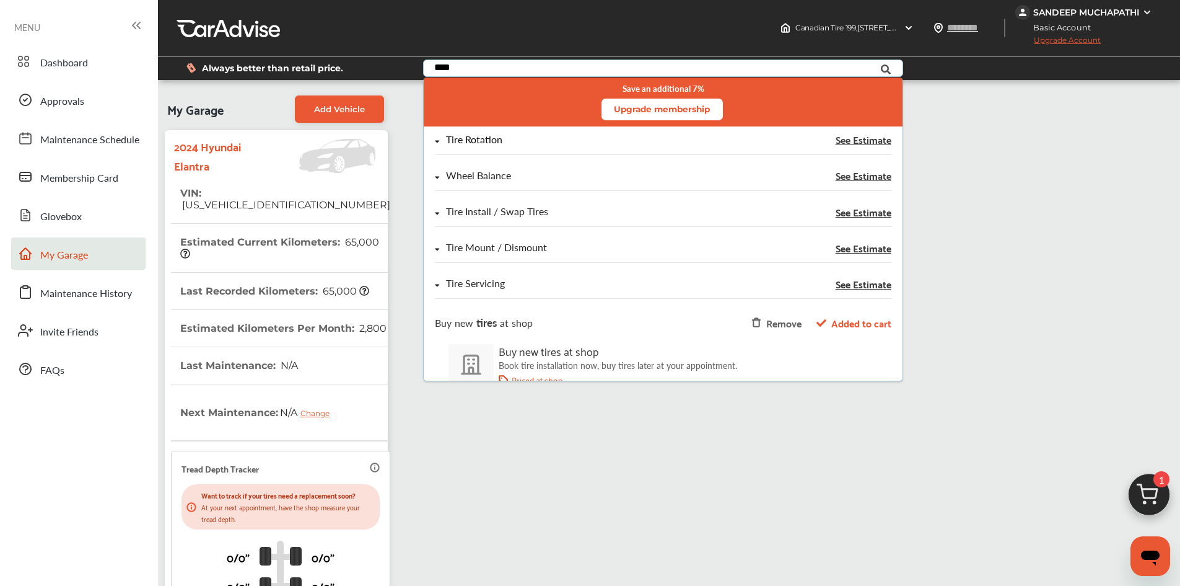
type input "****"
click at [493, 147] on div "Tire Rotation See Estimate" at bounding box center [663, 144] width 456 height 20
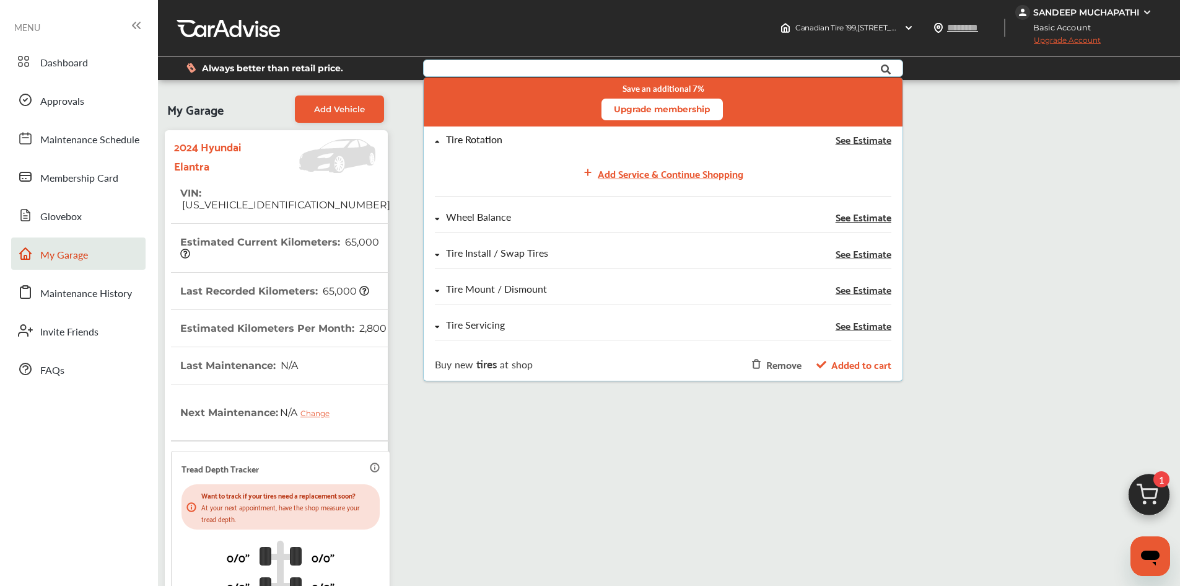
click at [493, 145] on div "Tire Rotation" at bounding box center [474, 139] width 56 height 11
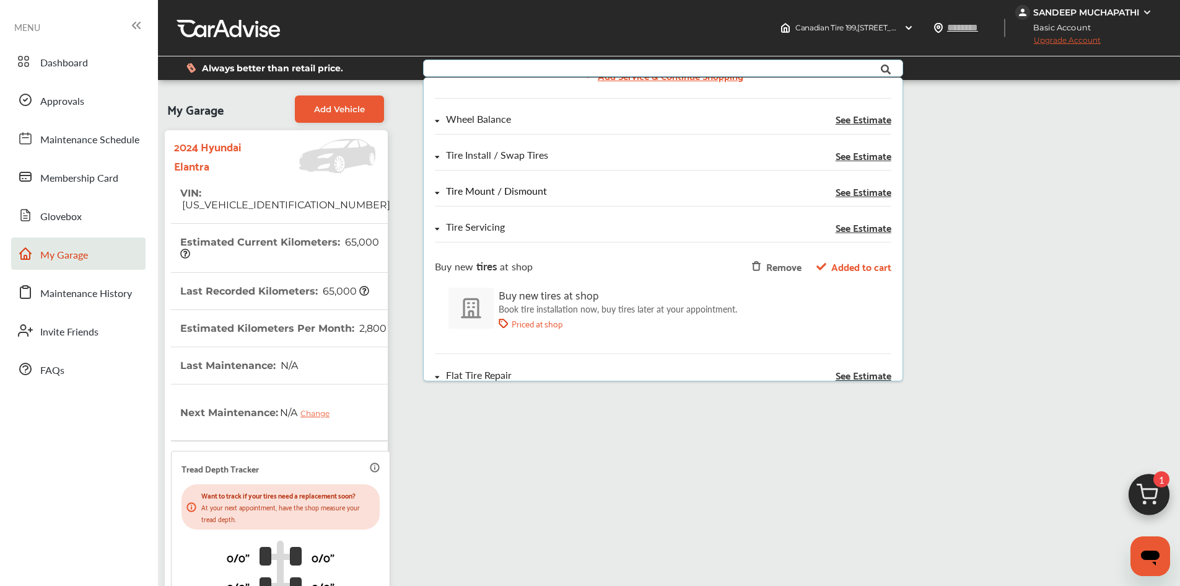
scroll to position [124, 0]
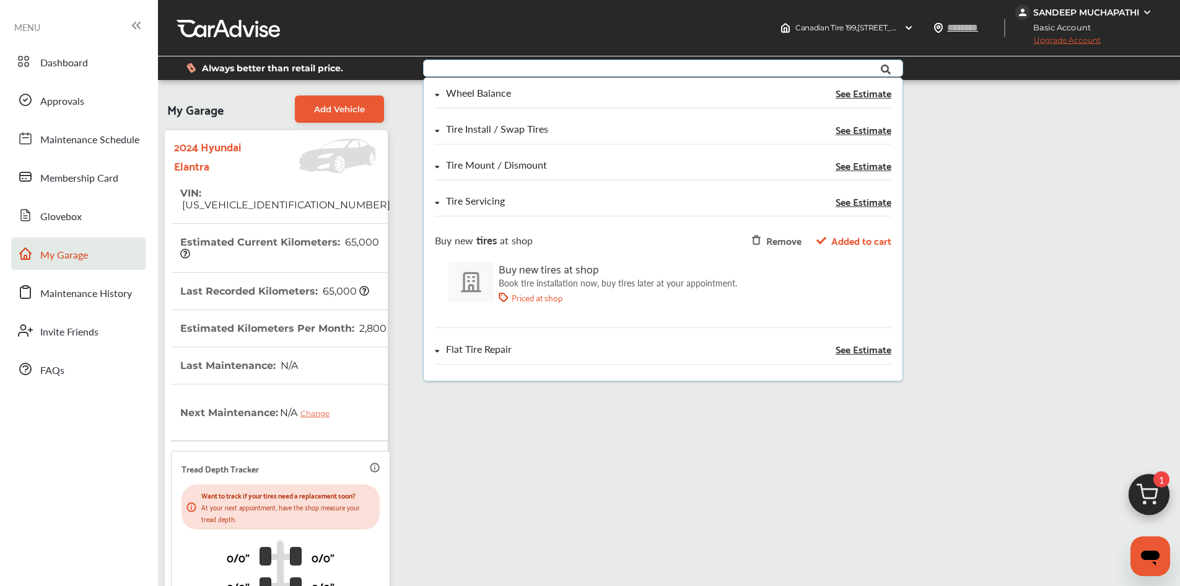
click at [532, 300] on p "Priced at shop" at bounding box center [537, 297] width 51 height 10
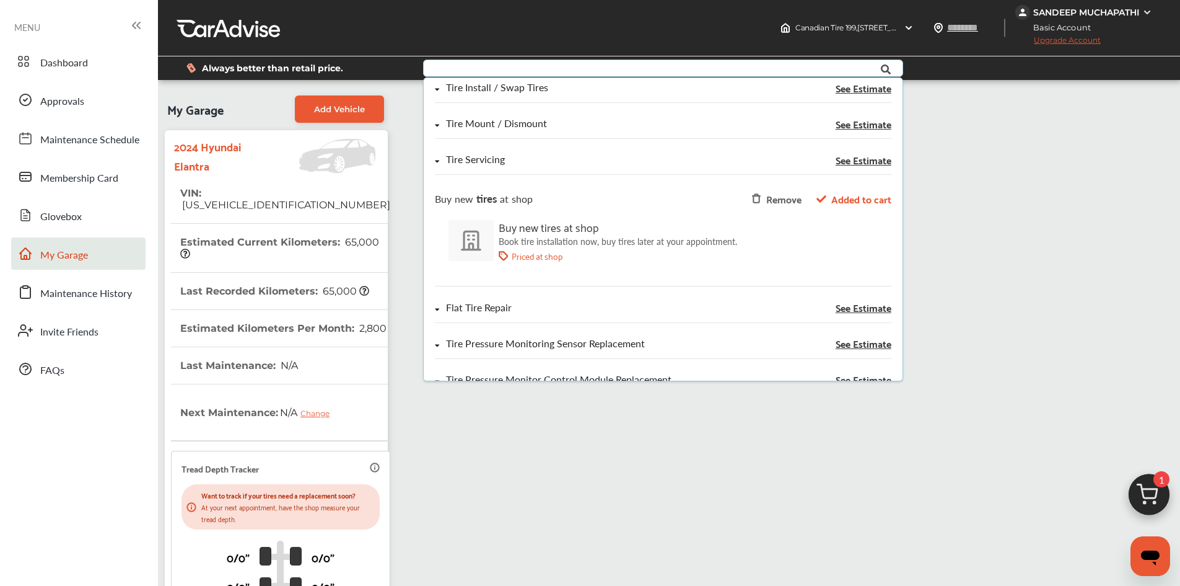
click at [535, 231] on div "Buy new tires at shop" at bounding box center [618, 226] width 239 height 19
click at [549, 260] on p "Priced at shop" at bounding box center [537, 256] width 51 height 10
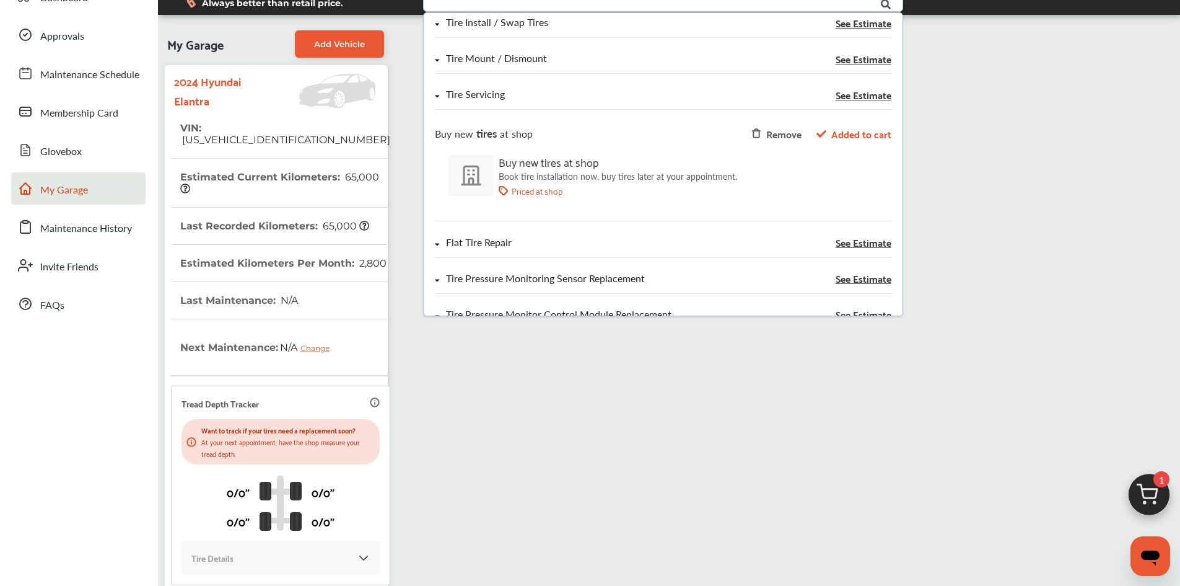
scroll to position [0, 0]
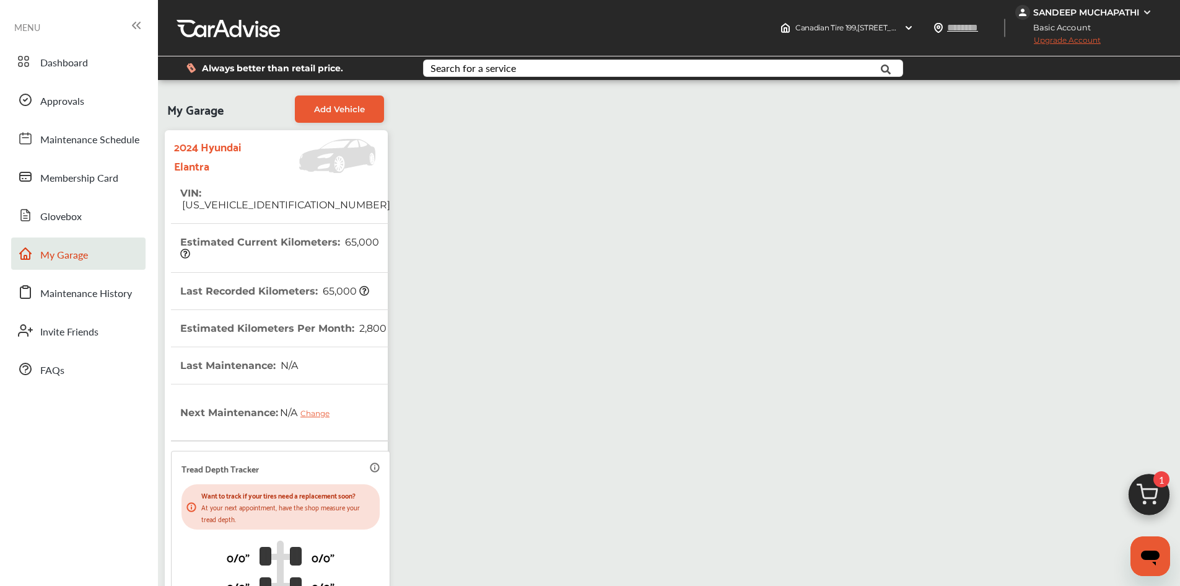
click at [1159, 496] on img at bounding box center [1149, 497] width 59 height 59
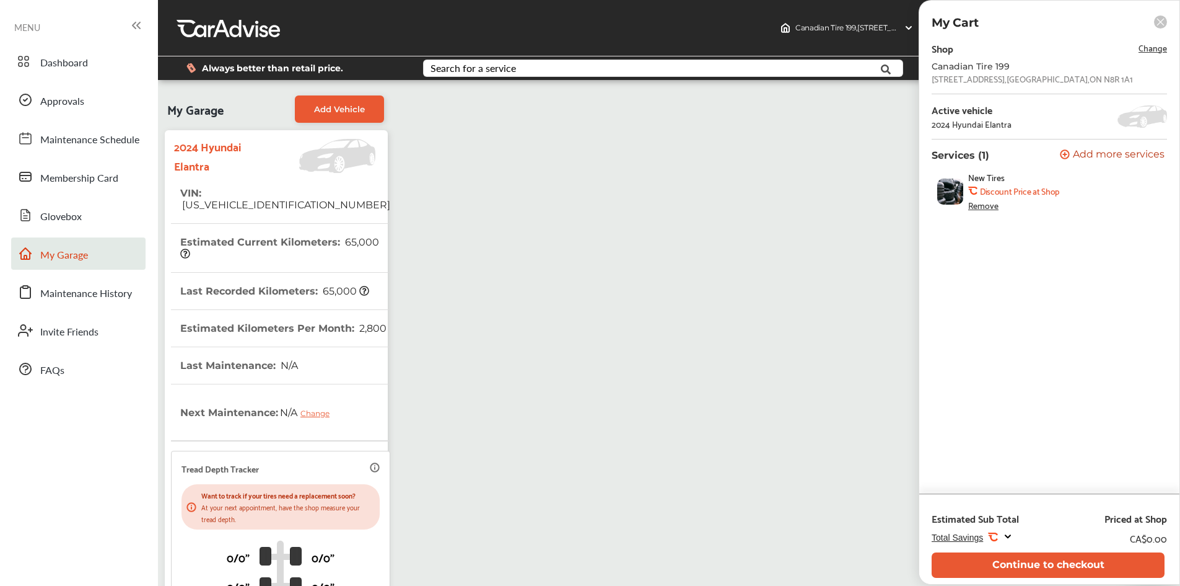
click at [996, 190] on b "Discount Price at Shop" at bounding box center [1019, 191] width 79 height 10
click at [950, 191] on img at bounding box center [950, 191] width 26 height 26
click at [1003, 558] on button "Continue to checkout" at bounding box center [1048, 564] width 233 height 25
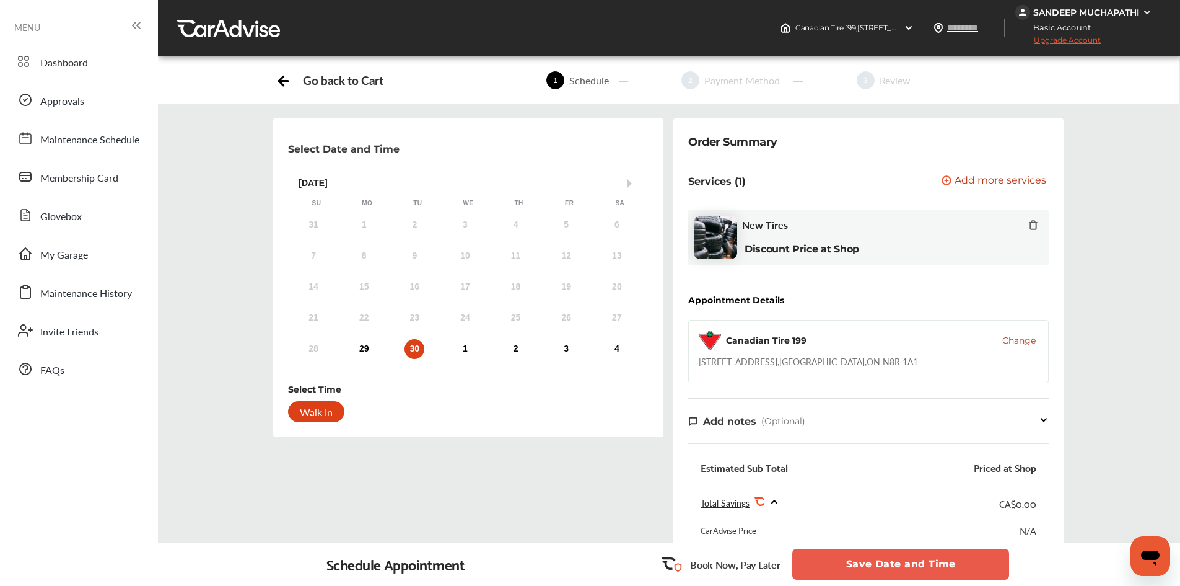
click at [288, 77] on icon at bounding box center [283, 78] width 15 height 15
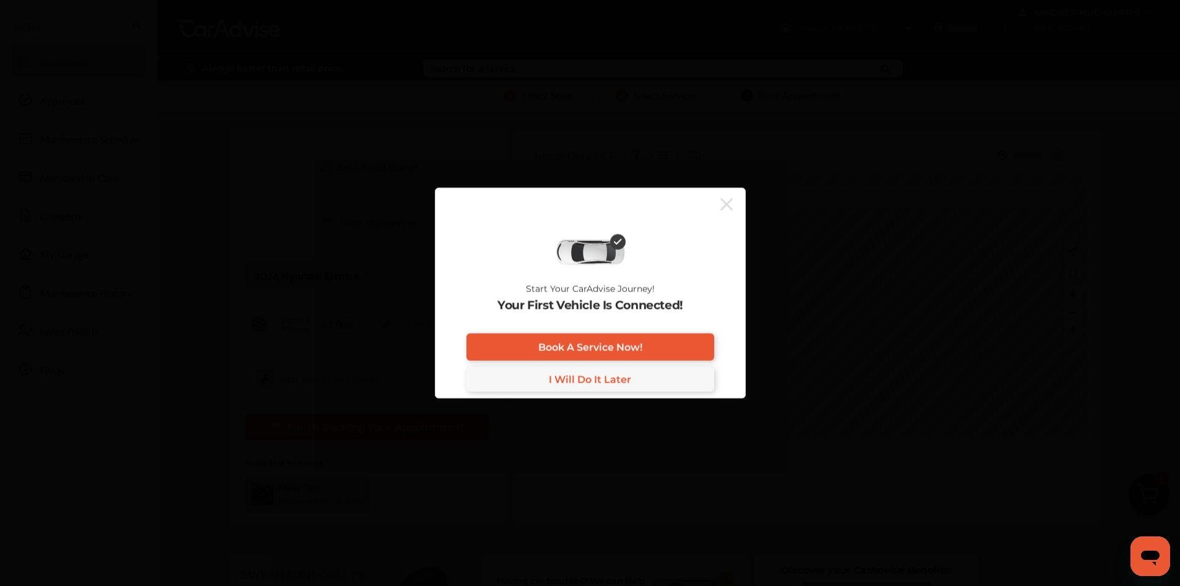
click at [730, 206] on icon at bounding box center [727, 204] width 12 height 20
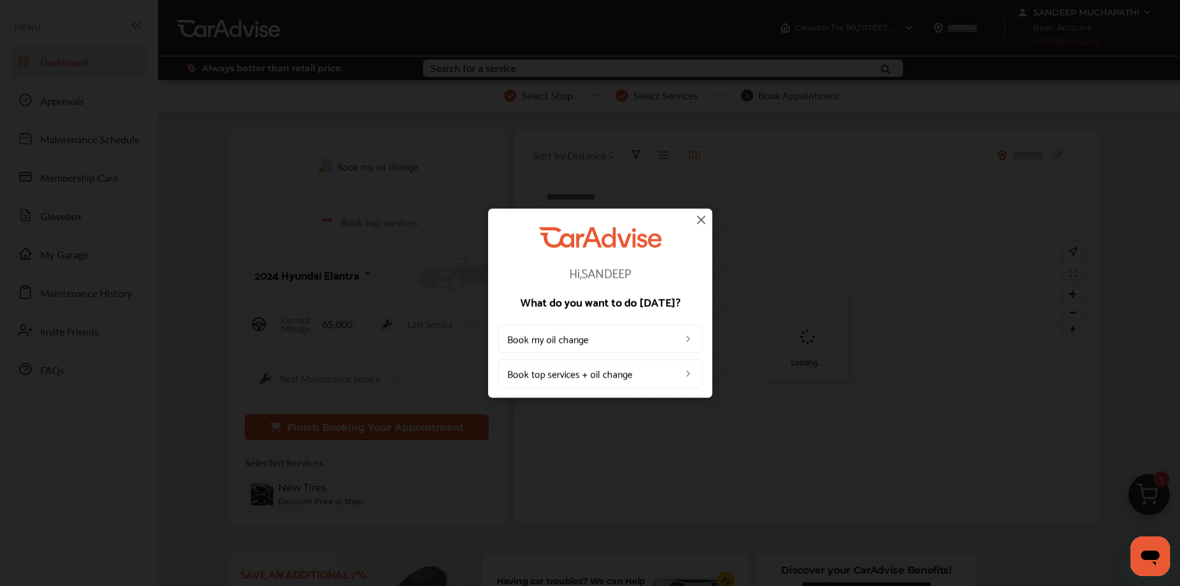
click at [699, 222] on img at bounding box center [701, 219] width 15 height 15
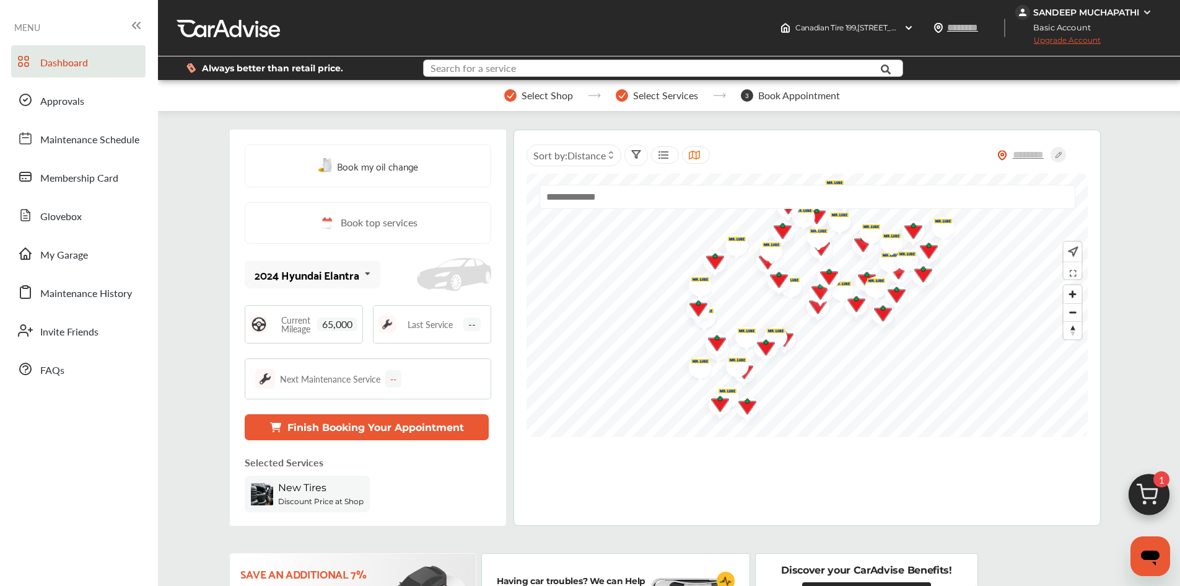
click at [571, 64] on input "text" at bounding box center [643, 69] width 438 height 19
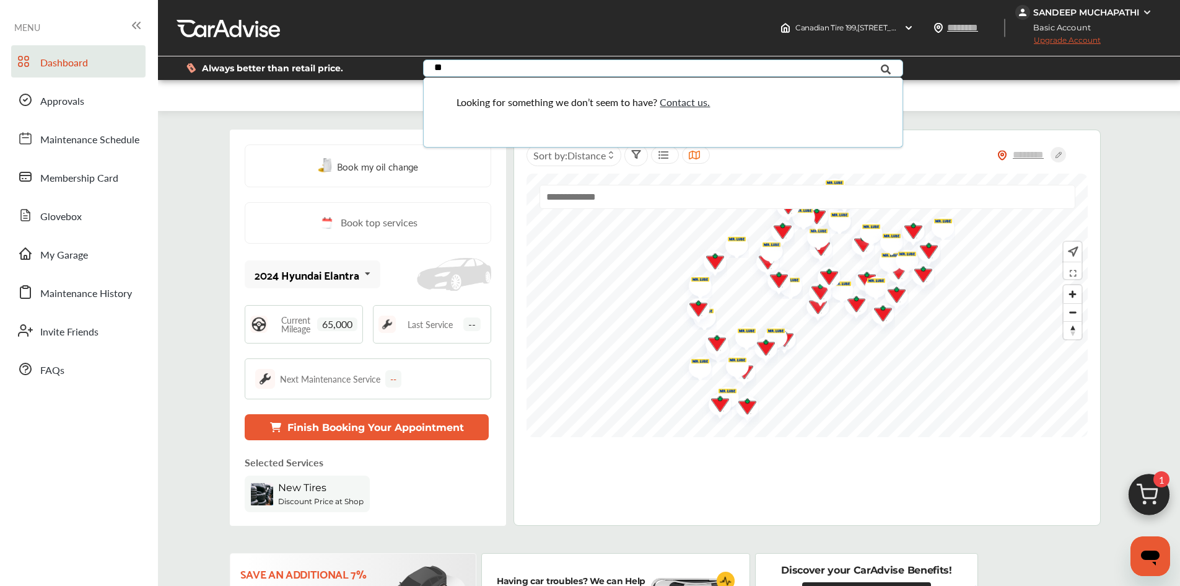
type input "*"
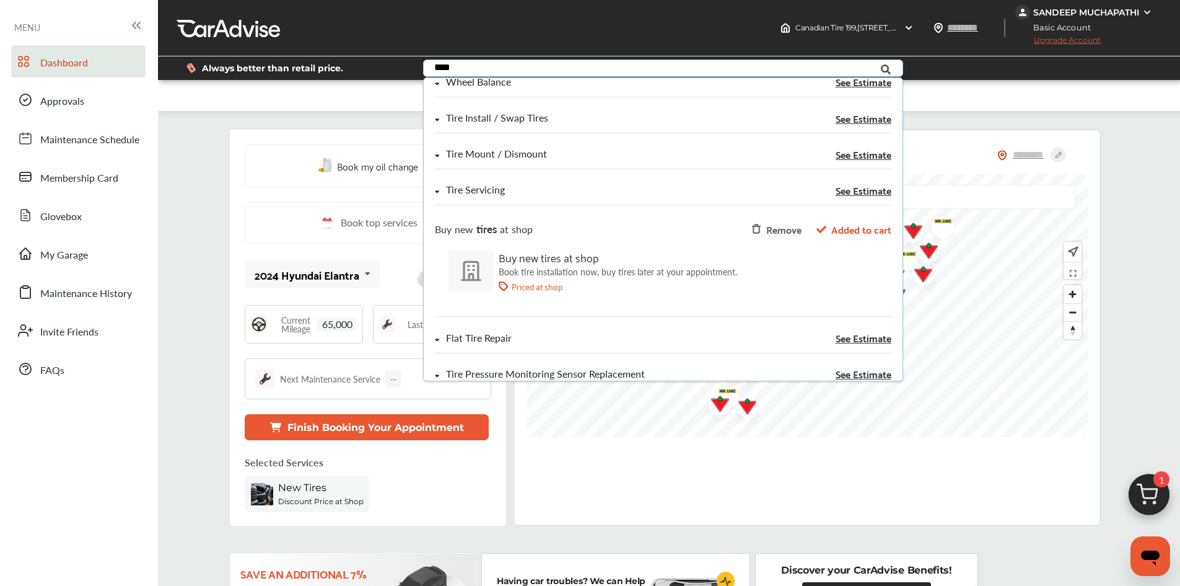
scroll to position [156, 0]
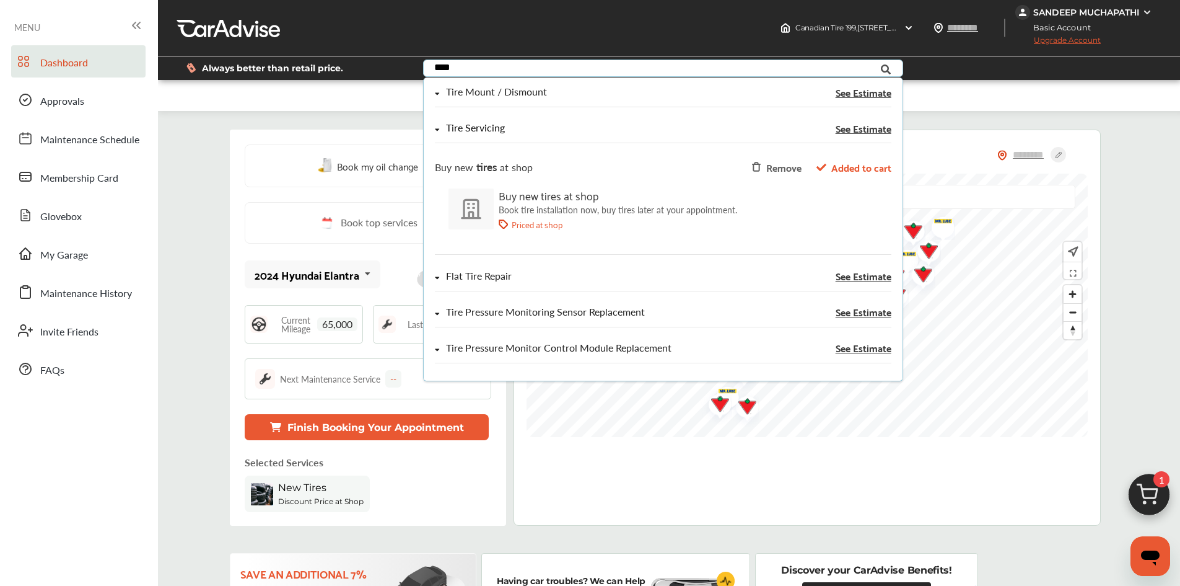
type input "****"
click at [840, 126] on span "See Estimate" at bounding box center [863, 128] width 56 height 10
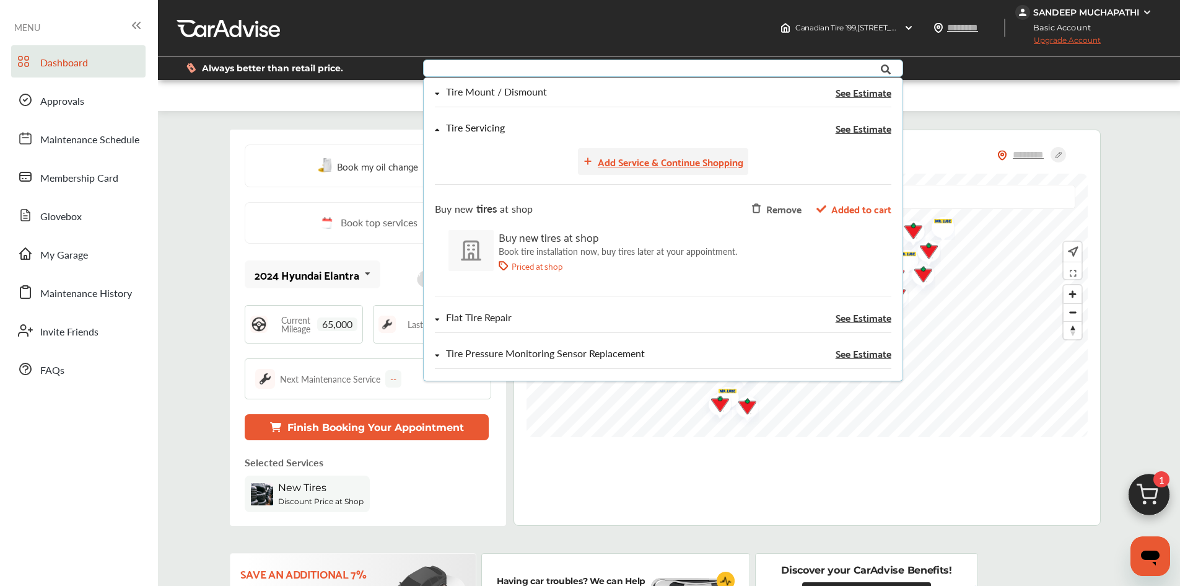
click at [711, 169] on div "Add Service & Continue Shopping" at bounding box center [671, 161] width 146 height 17
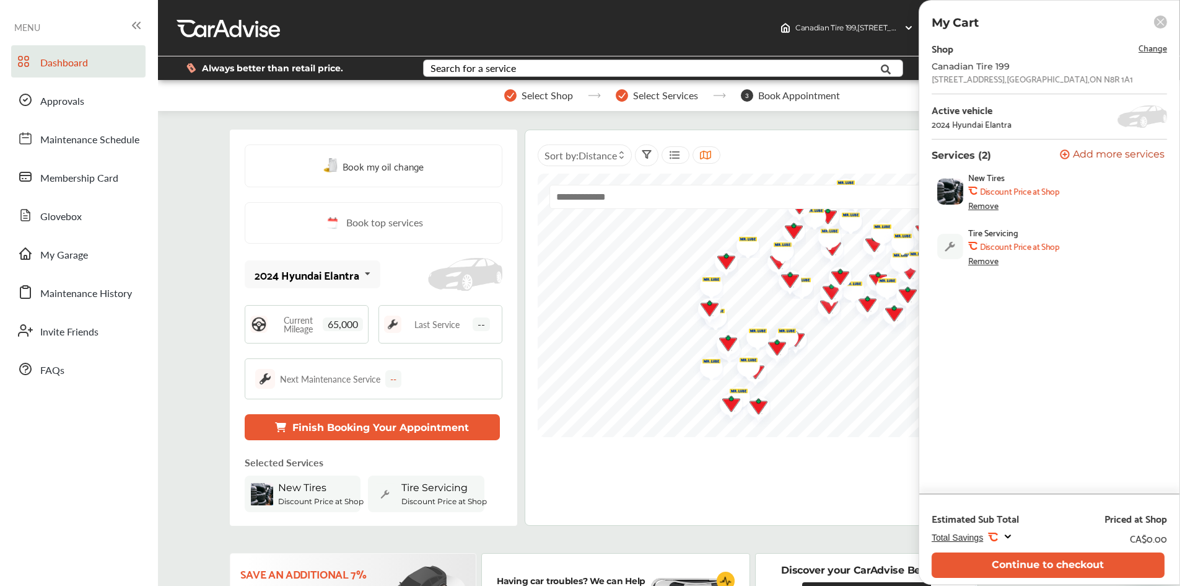
click at [976, 258] on div "Remove" at bounding box center [983, 260] width 30 height 10
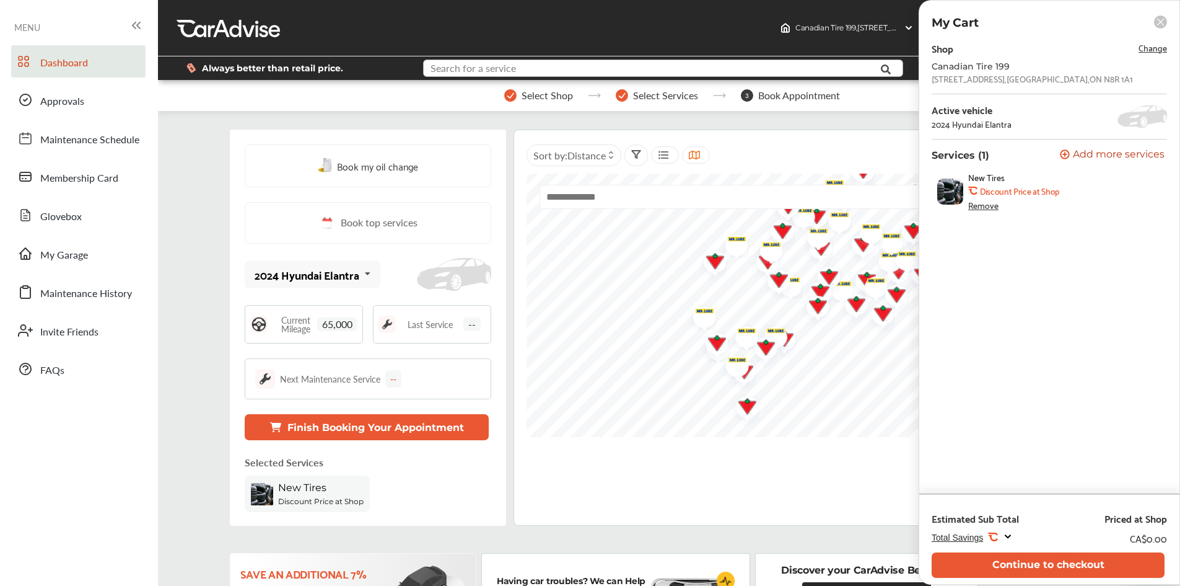
click at [658, 67] on input "text" at bounding box center [643, 69] width 438 height 19
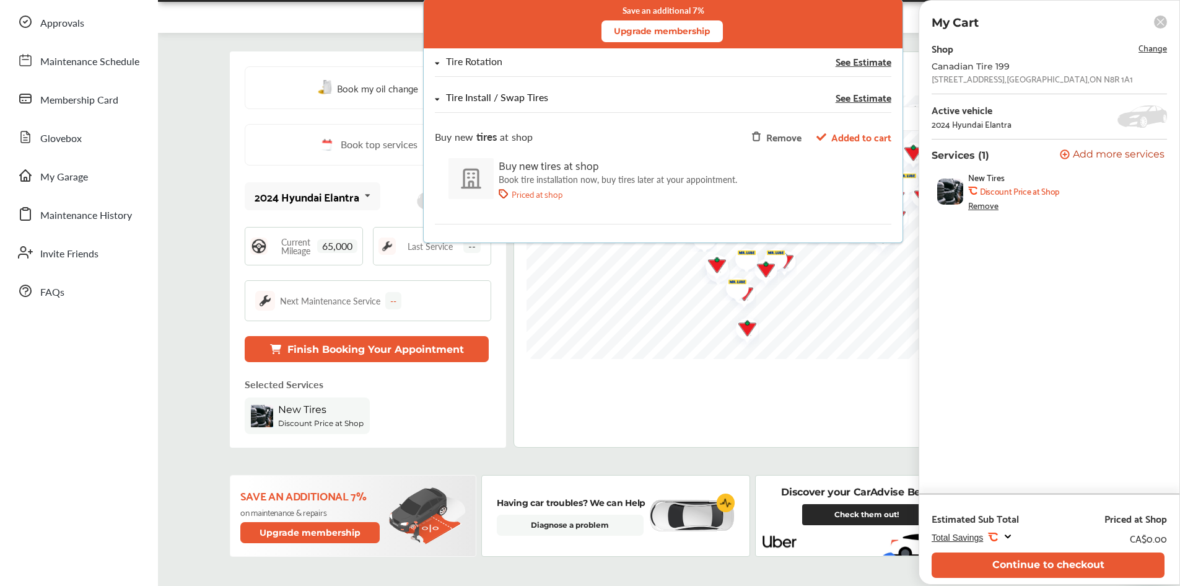
scroll to position [248, 0]
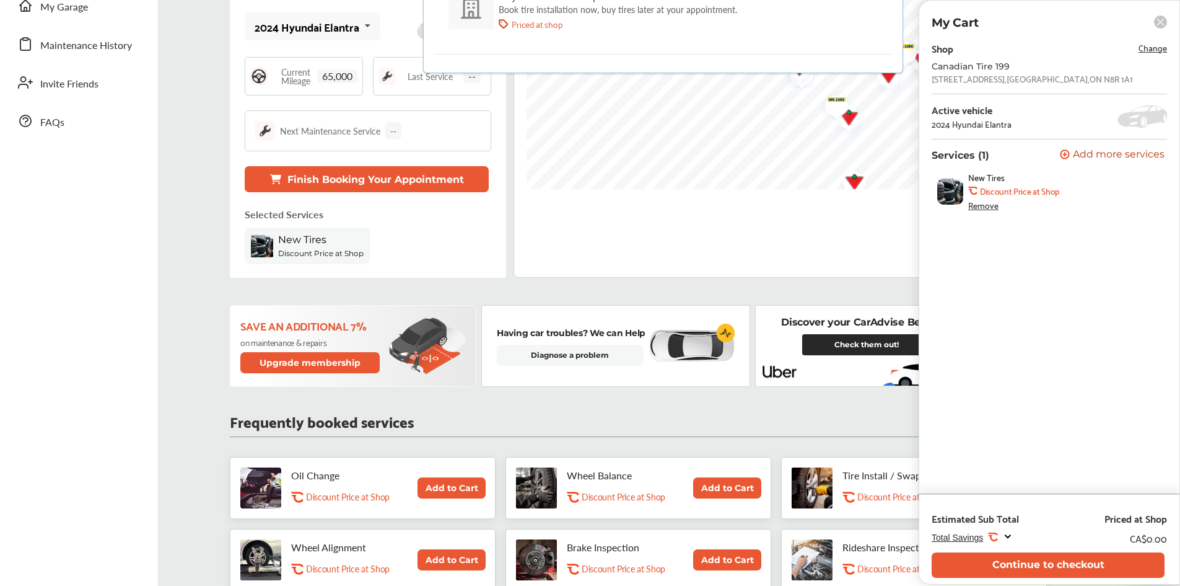
type input "*****"
click at [1159, 25] on rect at bounding box center [1160, 21] width 13 height 13
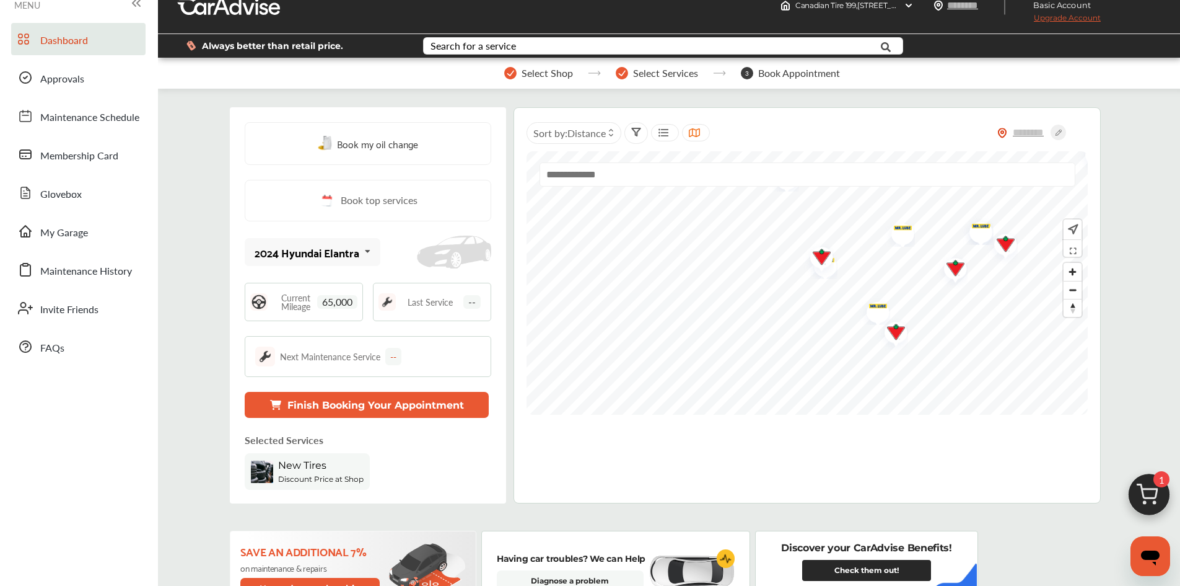
scroll to position [0, 0]
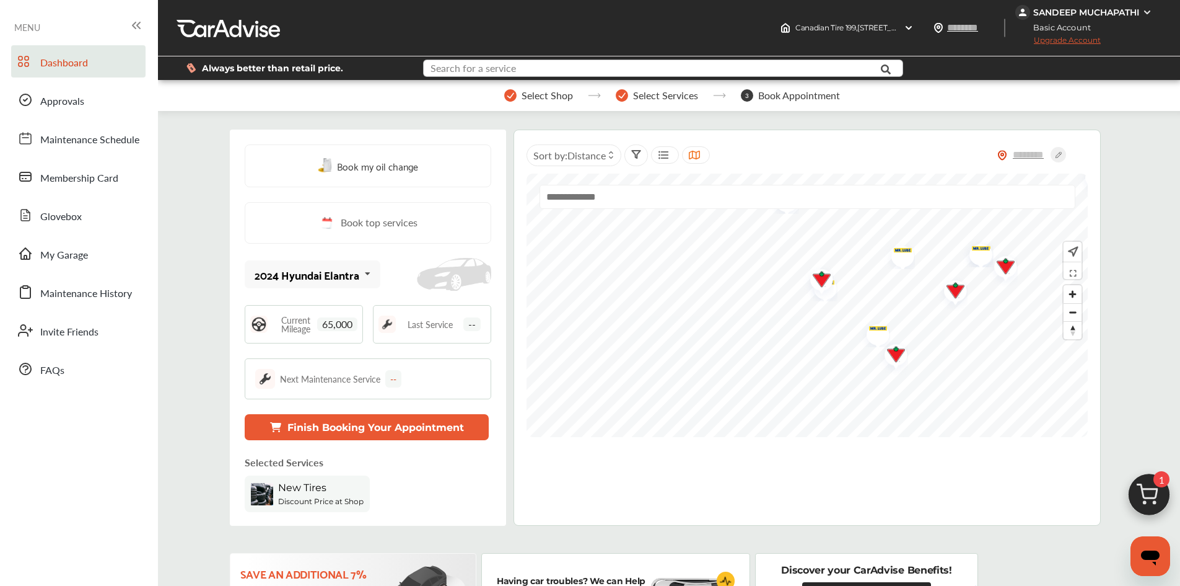
click at [551, 61] on input "text" at bounding box center [643, 69] width 438 height 19
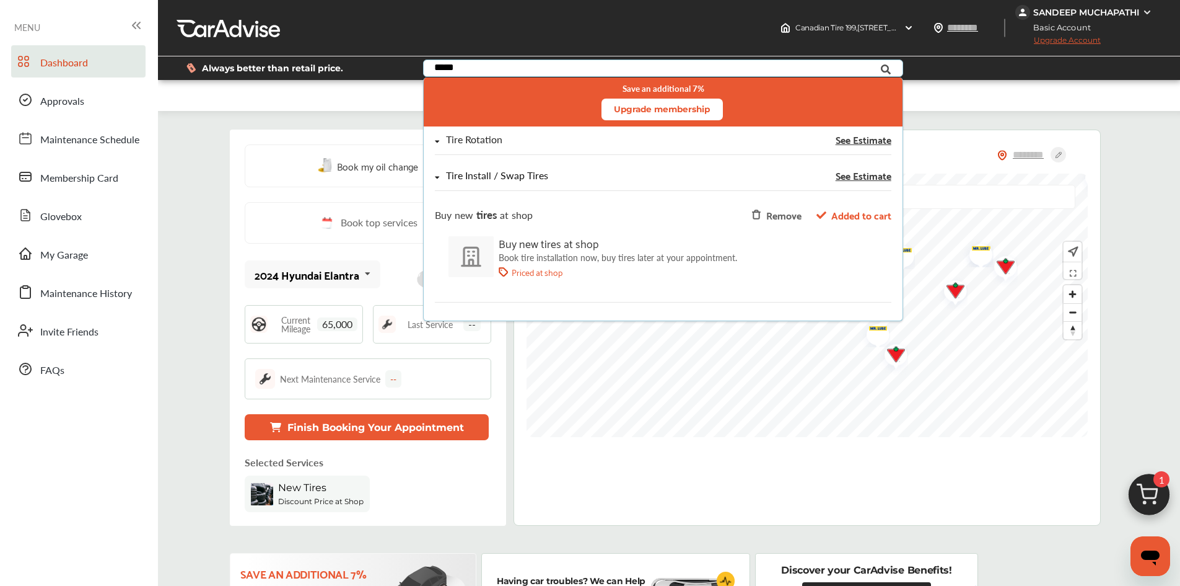
type input "*****"
click at [449, 175] on div "Tire Install / Swap Tires" at bounding box center [497, 175] width 102 height 11
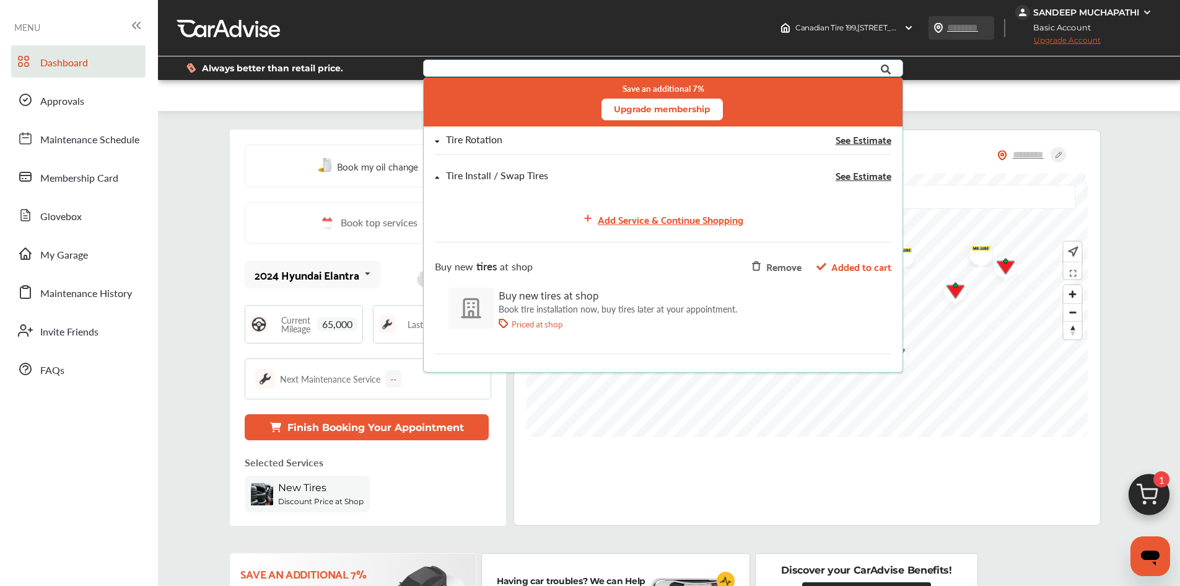
click at [985, 33] on input "text" at bounding box center [975, 27] width 57 height 13
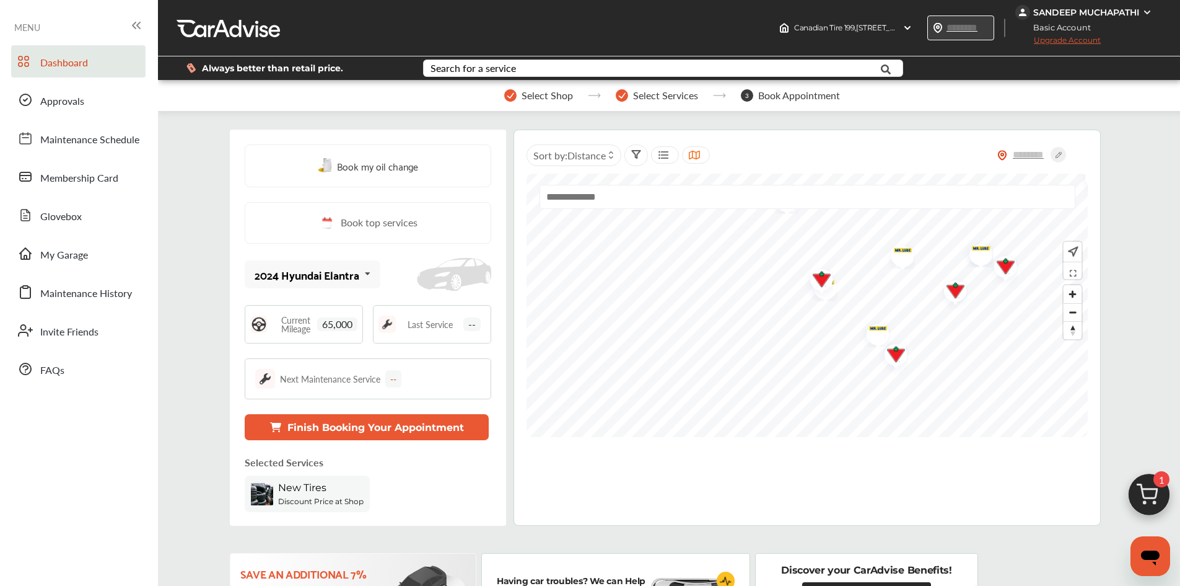
type input "*******"
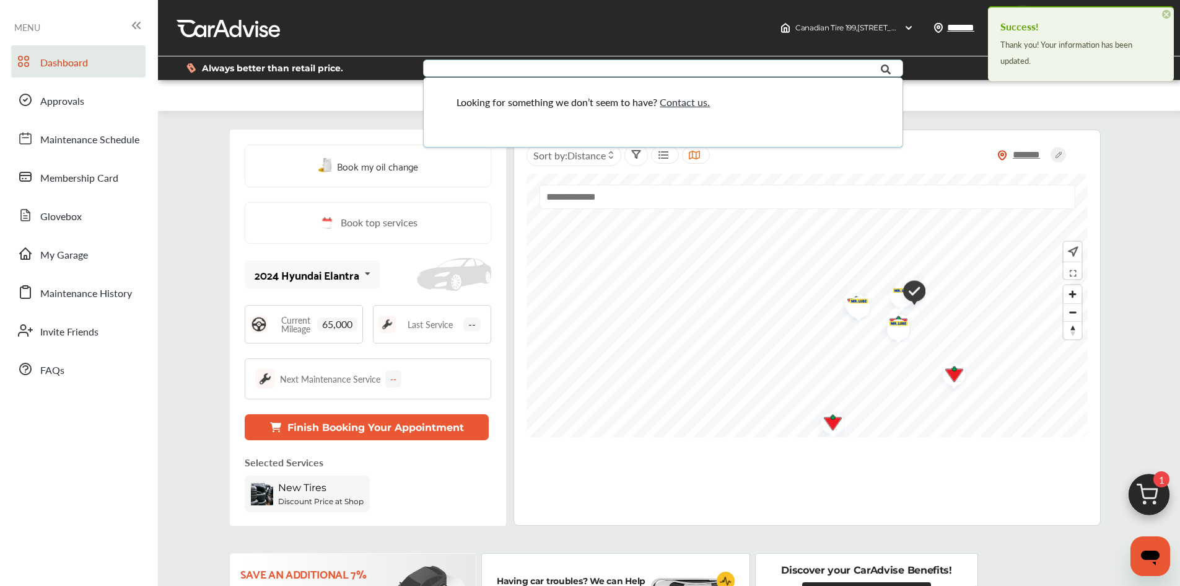
click at [1164, 15] on span "×" at bounding box center [1166, 14] width 9 height 9
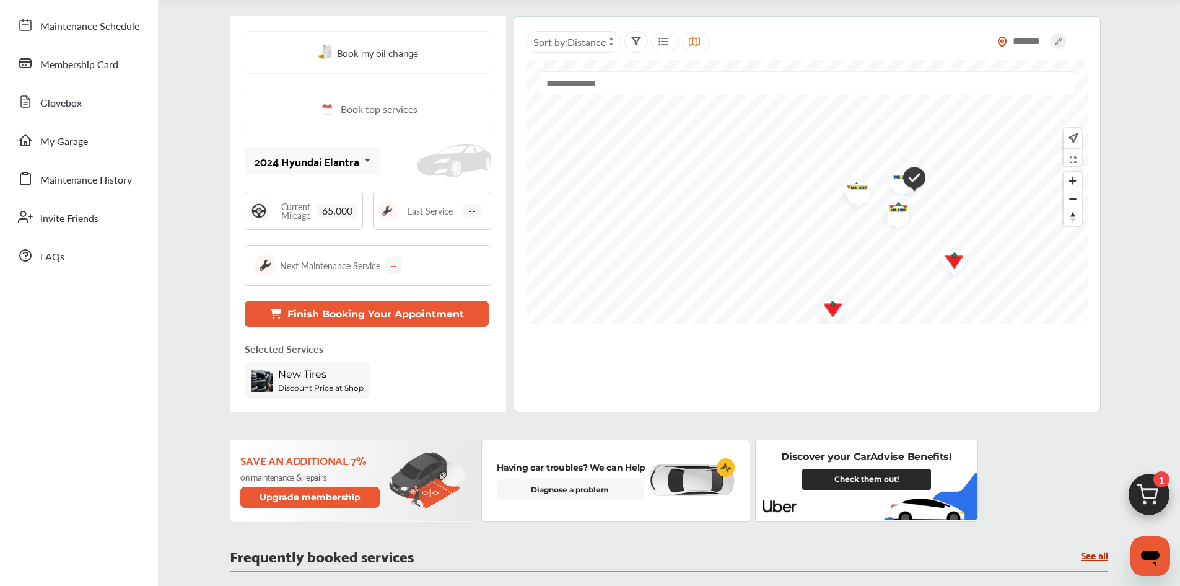
scroll to position [124, 0]
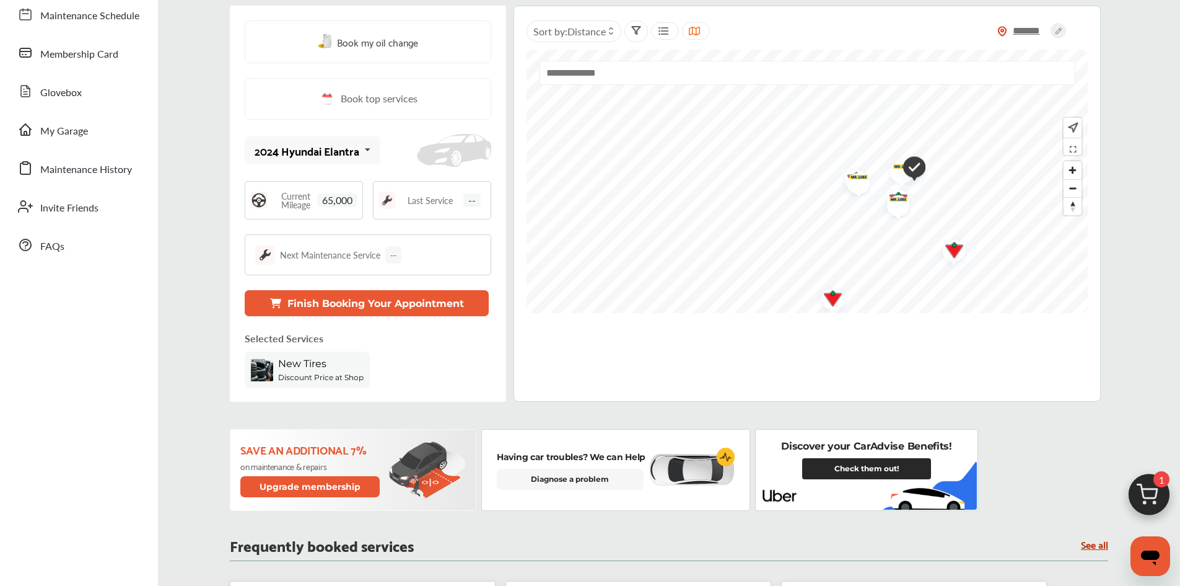
click at [379, 257] on div "Next Maintenance Service" at bounding box center [330, 254] width 100 height 12
click at [320, 241] on div "Next Maintenance Service --" at bounding box center [368, 254] width 247 height 41
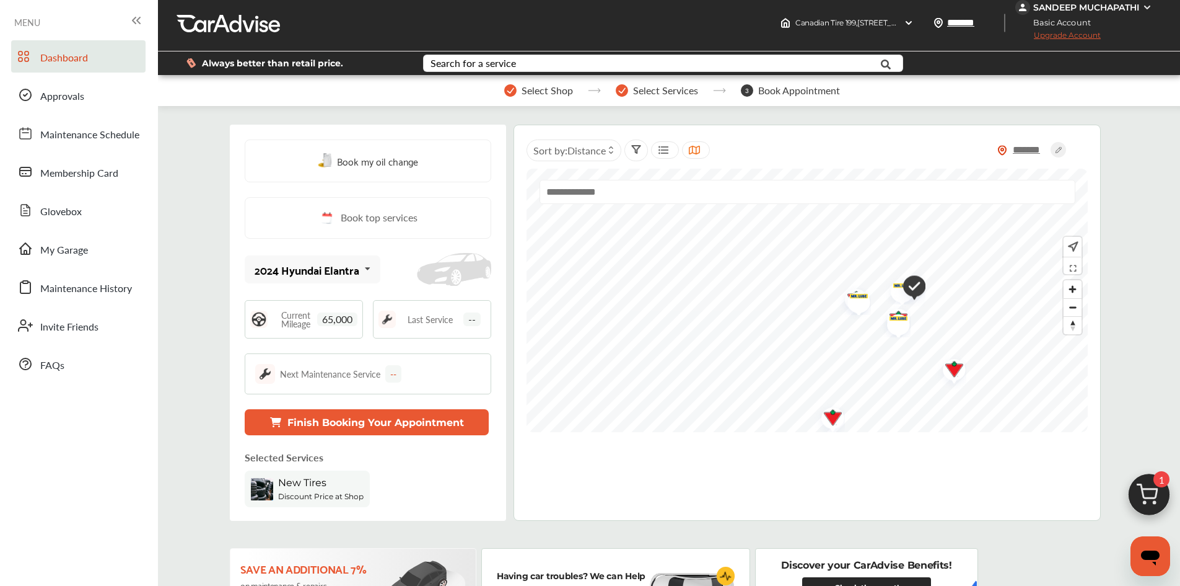
scroll to position [0, 0]
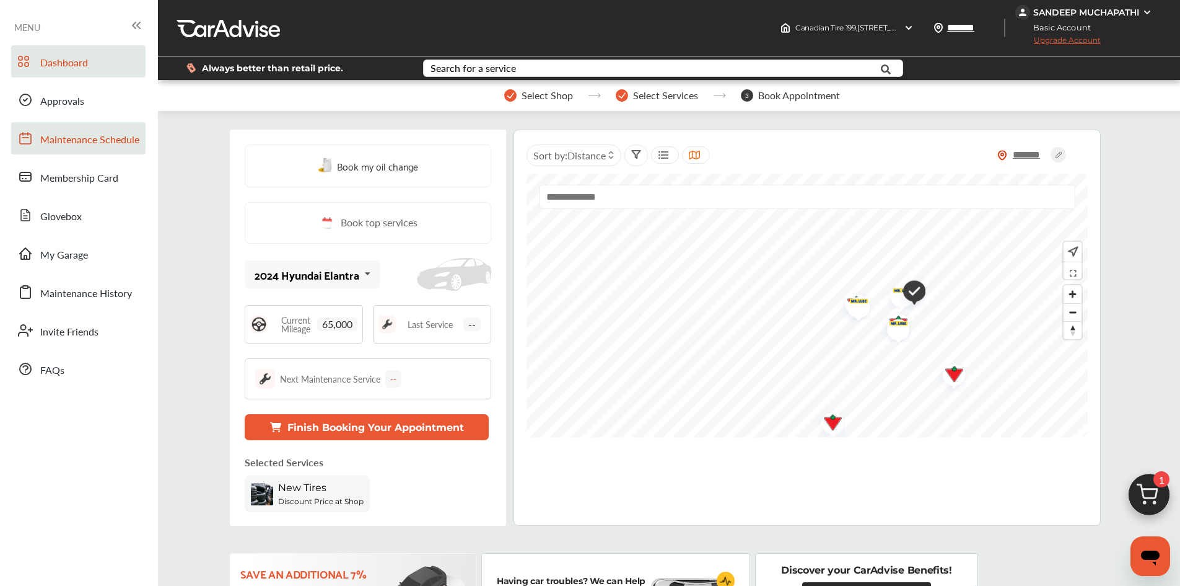
click at [68, 131] on link "Maintenance Schedule" at bounding box center [78, 138] width 134 height 32
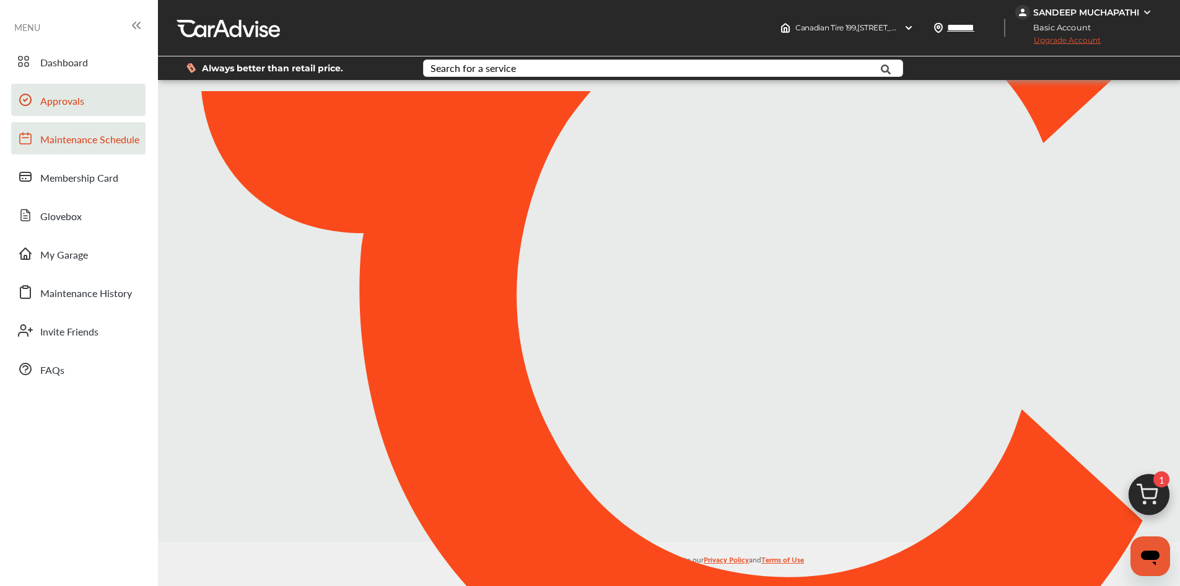
click at [69, 109] on span "Approvals" at bounding box center [62, 102] width 44 height 16
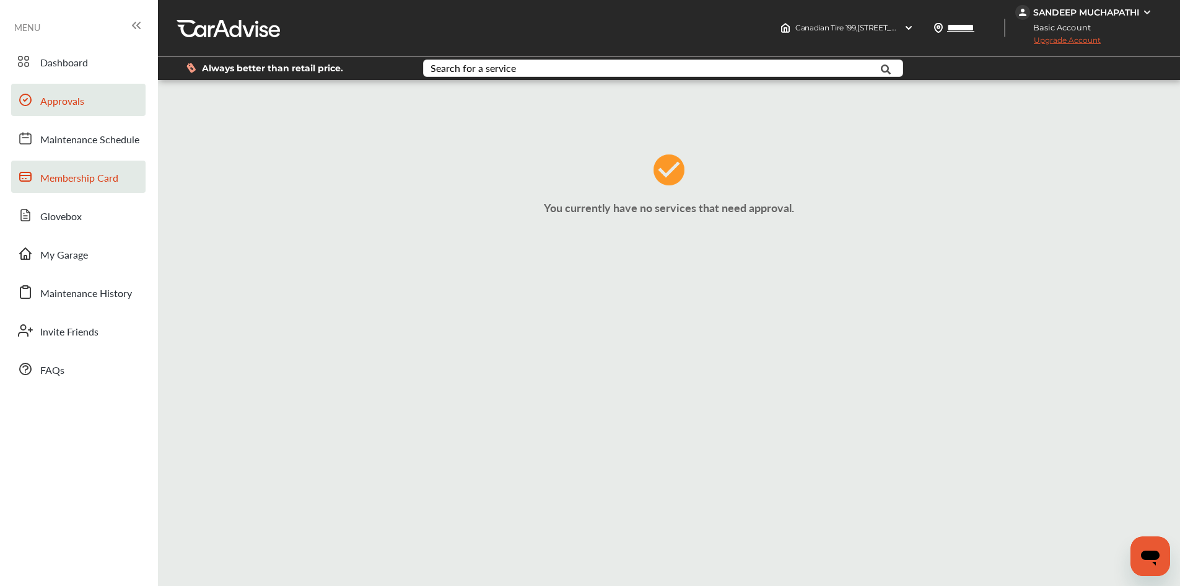
click at [71, 175] on span "Membership Card" at bounding box center [79, 178] width 78 height 16
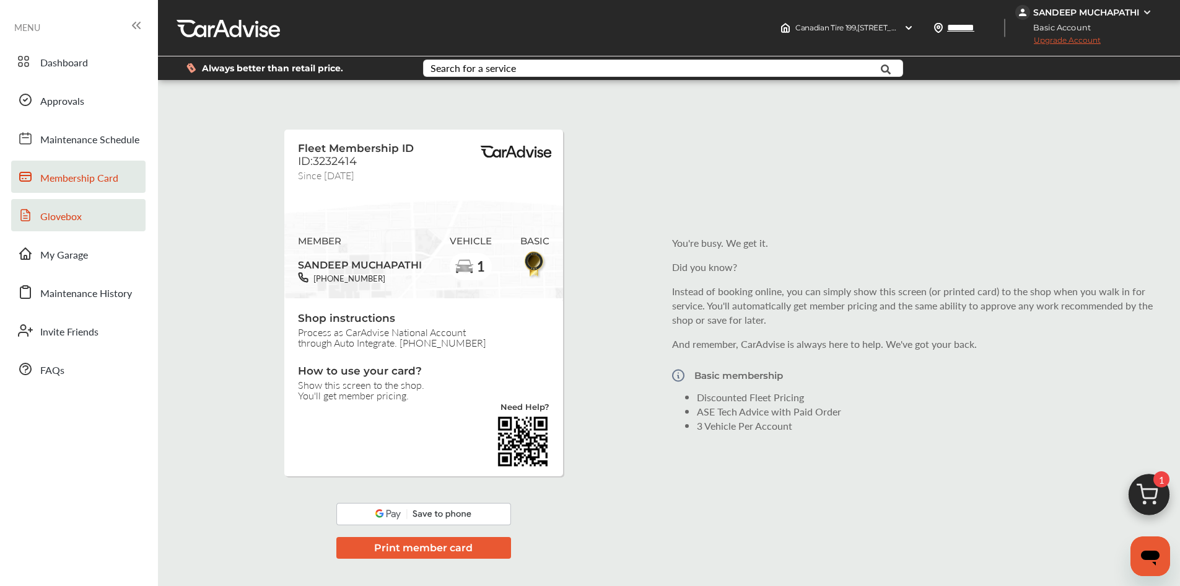
click at [69, 227] on link "Glovebox" at bounding box center [78, 215] width 134 height 32
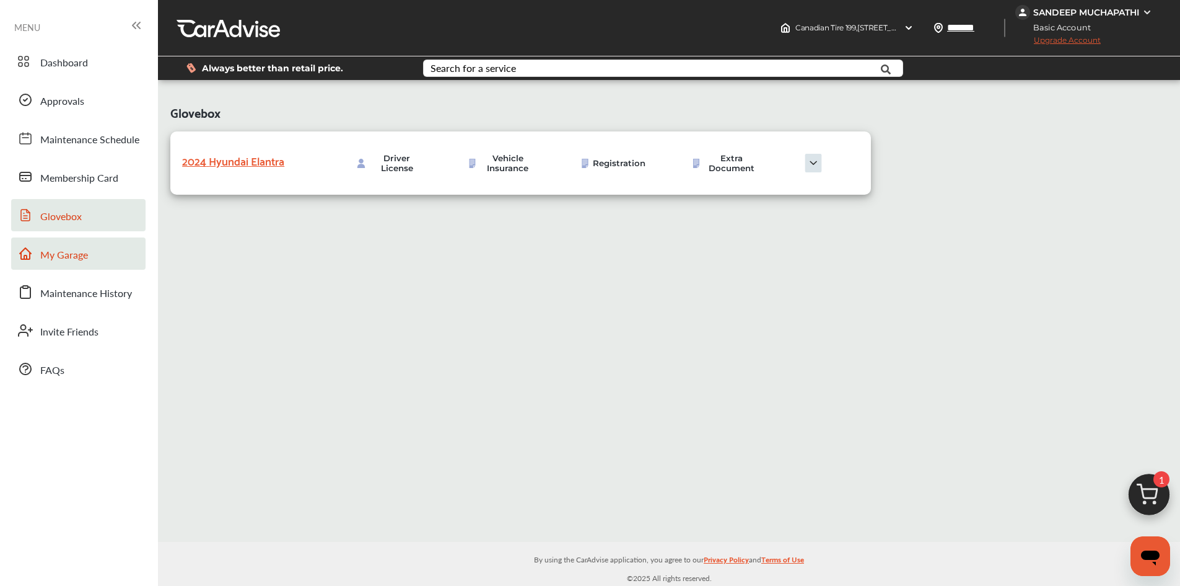
click at [71, 257] on span "My Garage" at bounding box center [64, 255] width 48 height 16
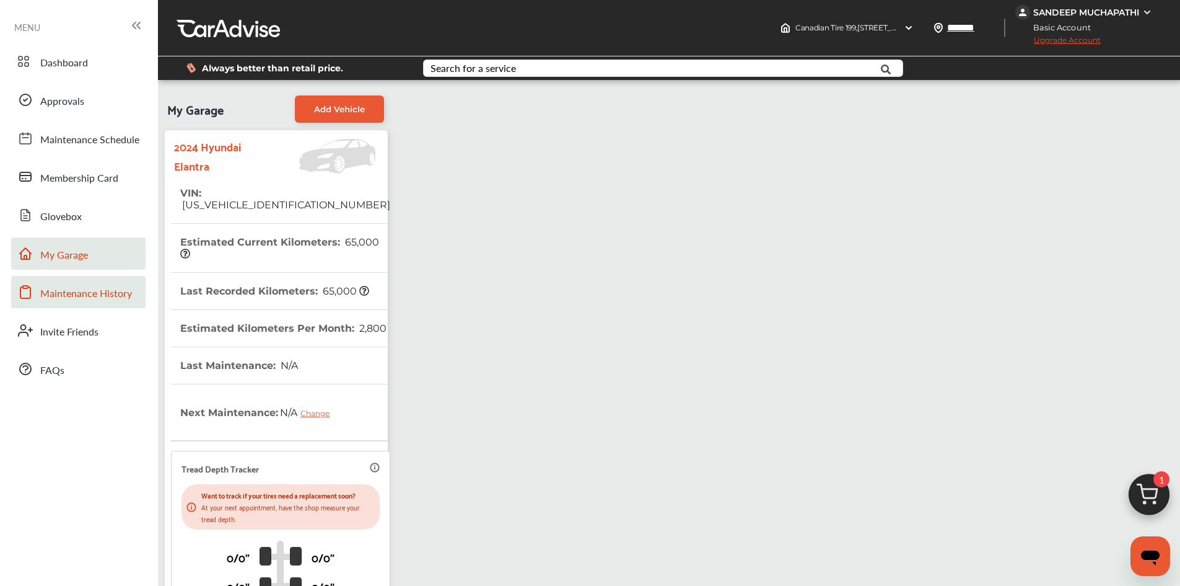
click at [81, 291] on span "Maintenance History" at bounding box center [86, 294] width 92 height 16
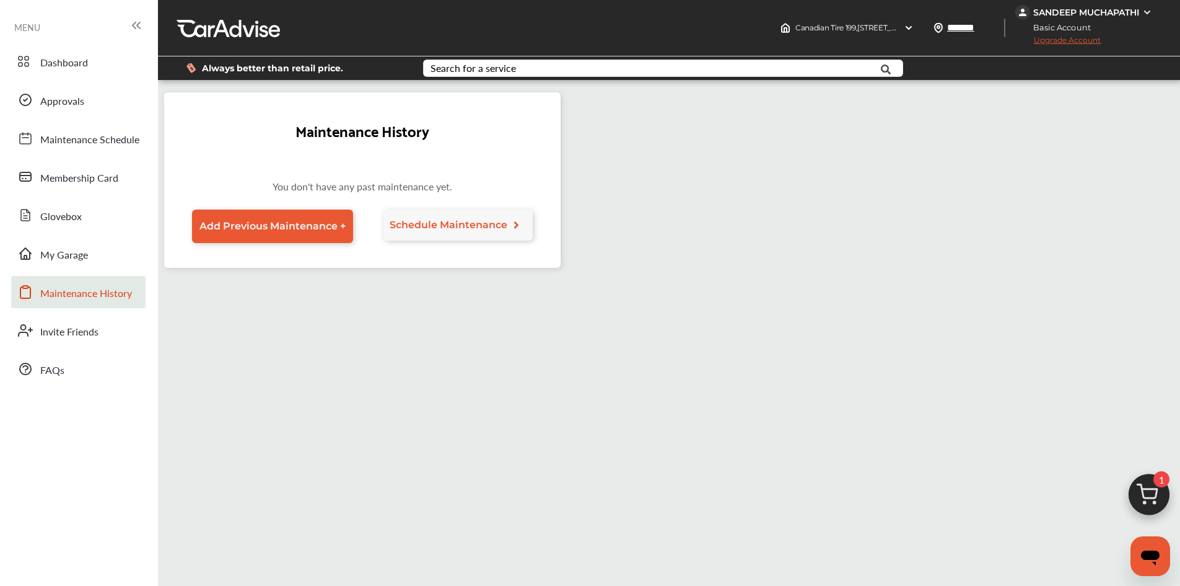
click at [95, 346] on div "Dashboard Approvals Maintenance Schedule Membership Card Glovebox My Garage Mai…" at bounding box center [79, 215] width 146 height 340
click at [94, 343] on link "Invite Friends" at bounding box center [78, 330] width 134 height 32
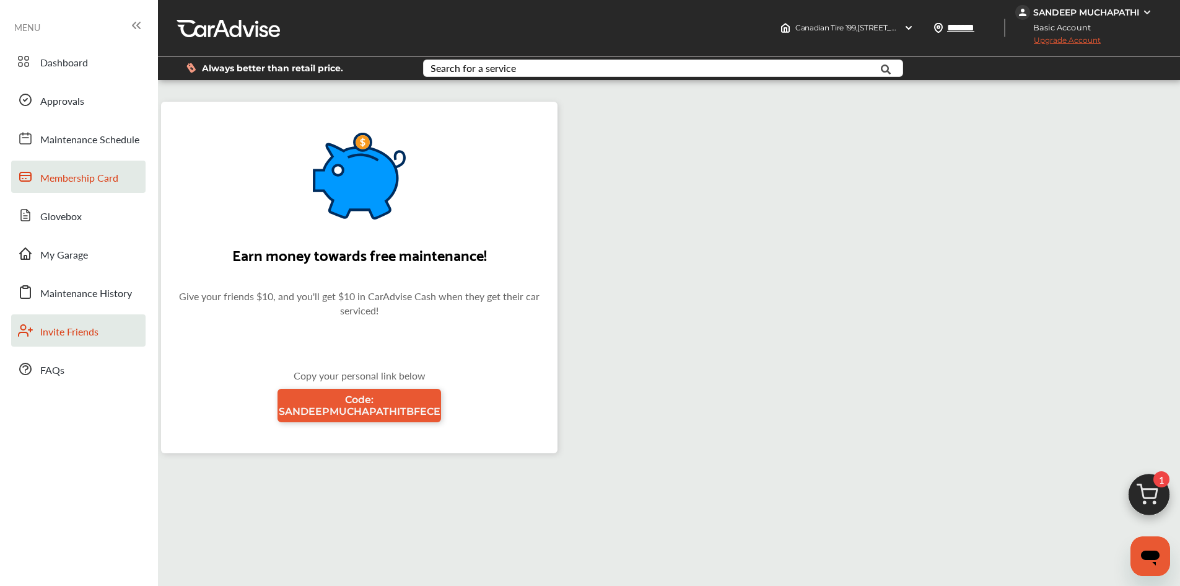
click at [70, 187] on link "Membership Card" at bounding box center [78, 176] width 134 height 32
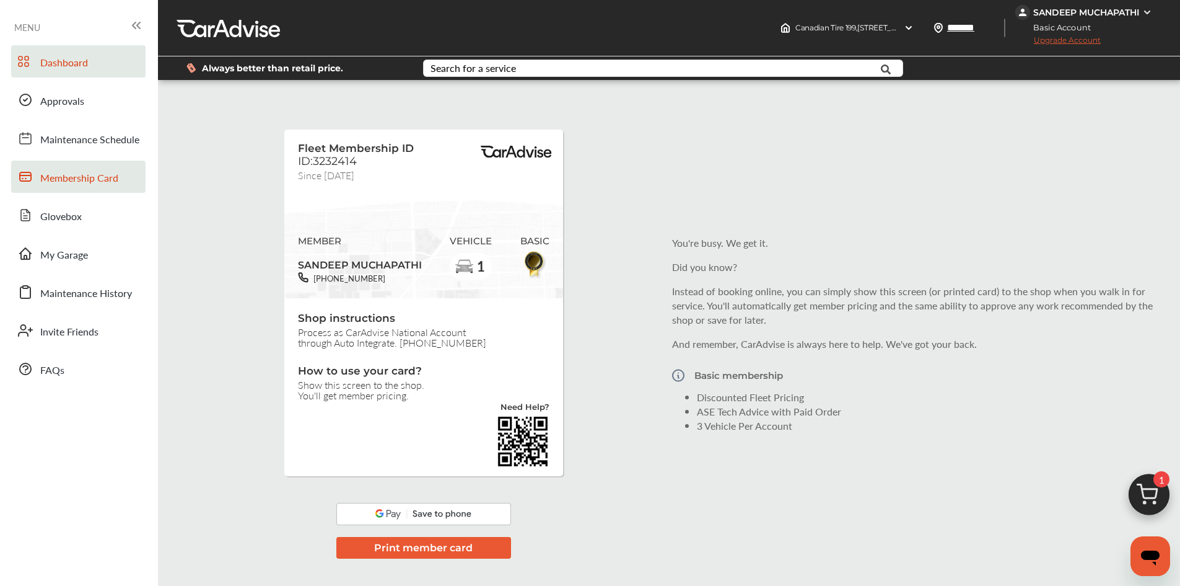
click at [74, 63] on span "Dashboard" at bounding box center [64, 63] width 48 height 16
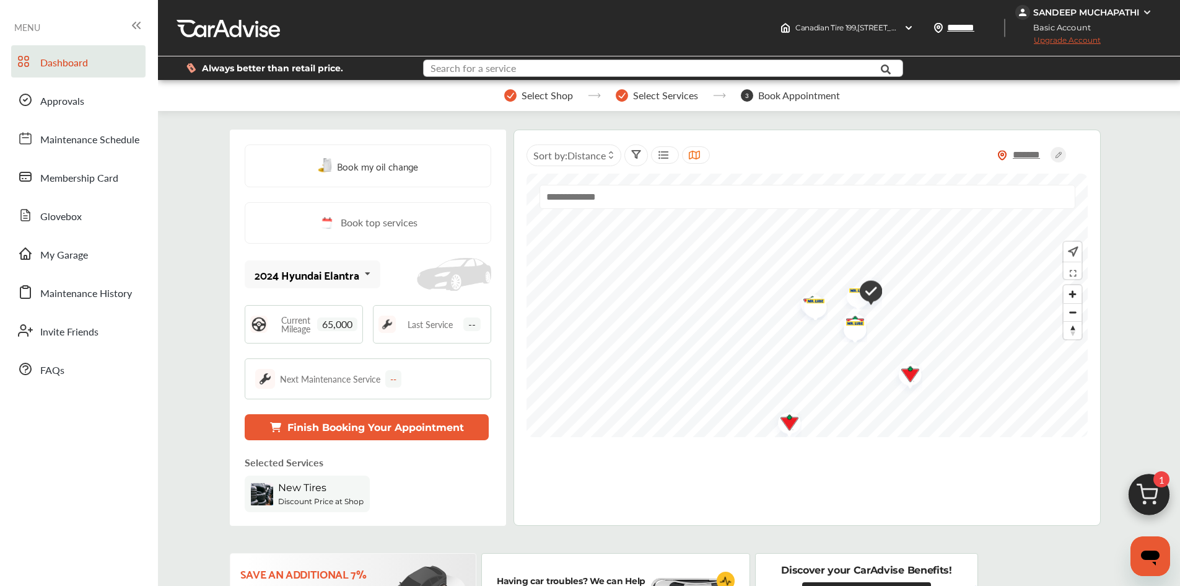
click at [785, 64] on input "text" at bounding box center [643, 69] width 438 height 19
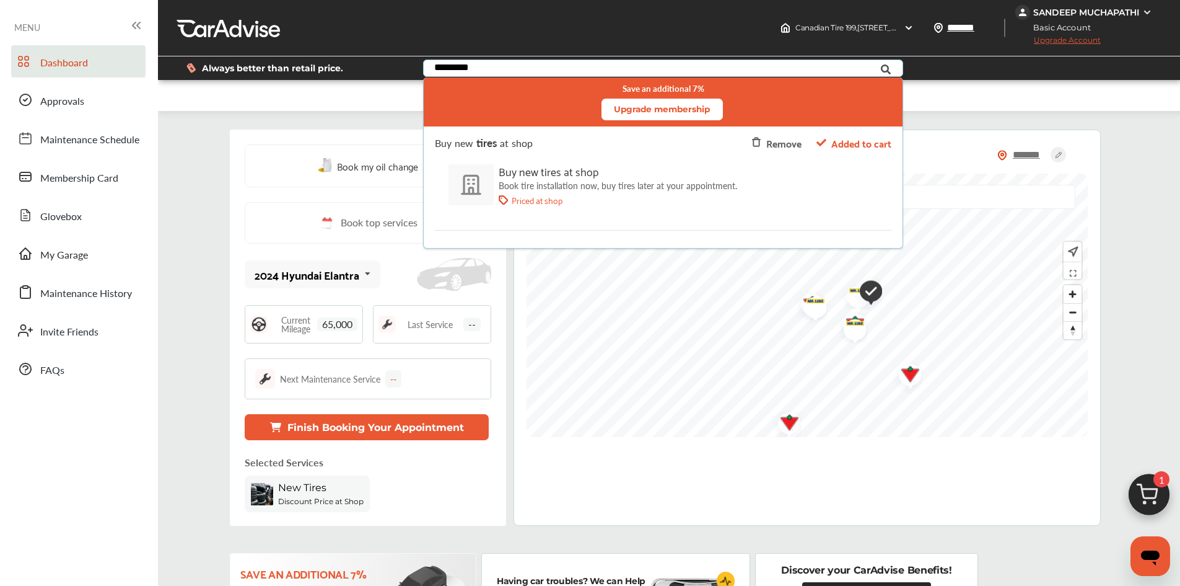
type input "*********"
click at [787, 141] on div "Remove" at bounding box center [783, 142] width 35 height 17
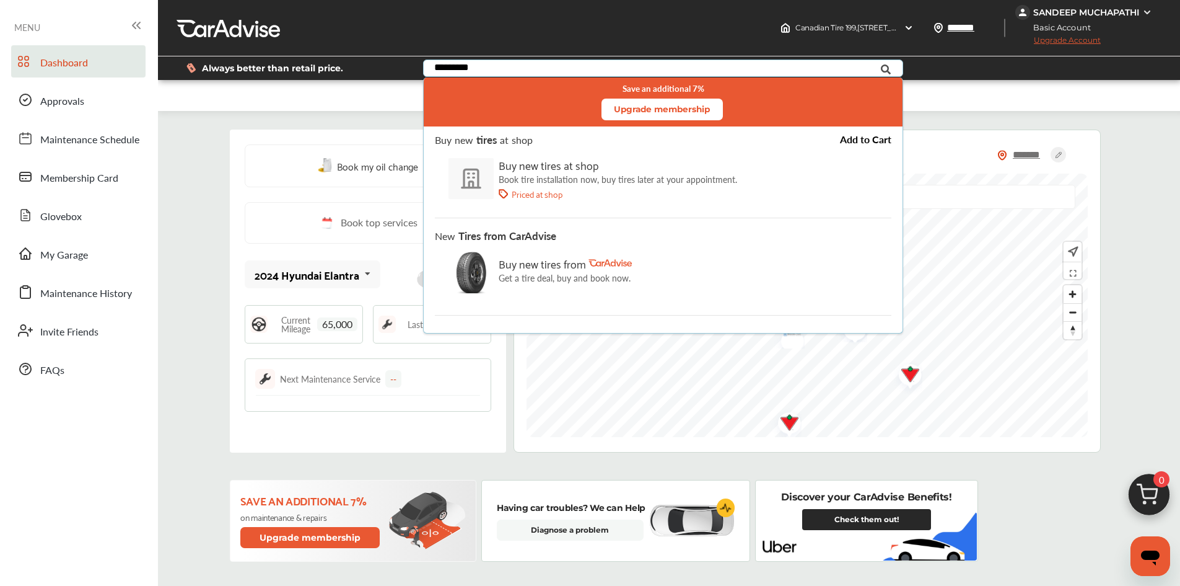
click at [561, 282] on p "Get a tire deal, buy and book now." at bounding box center [565, 278] width 133 height 10
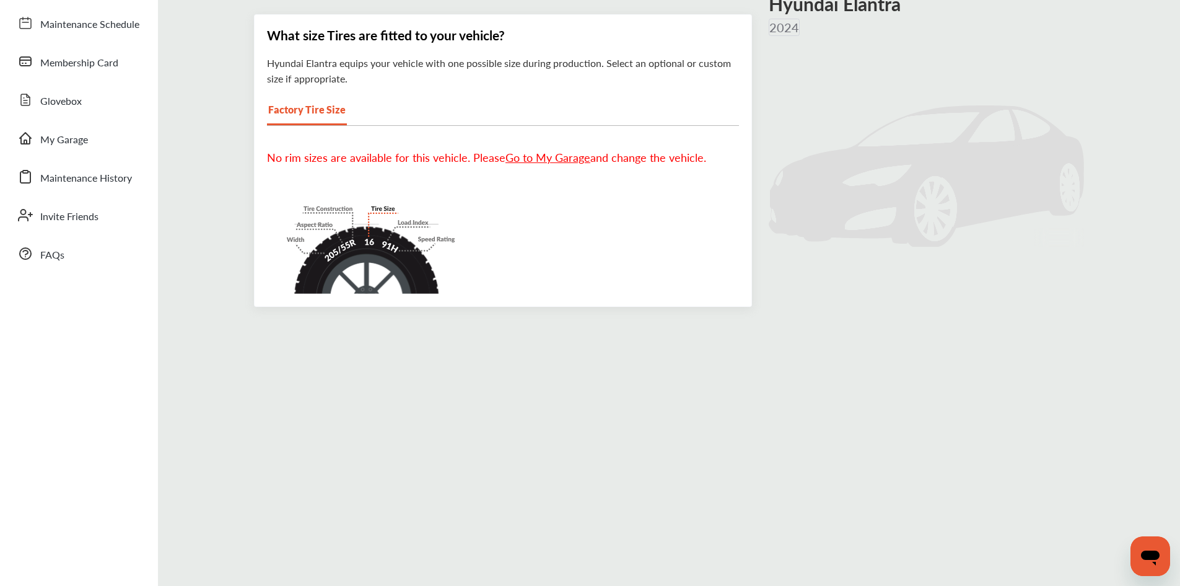
scroll to position [124, 0]
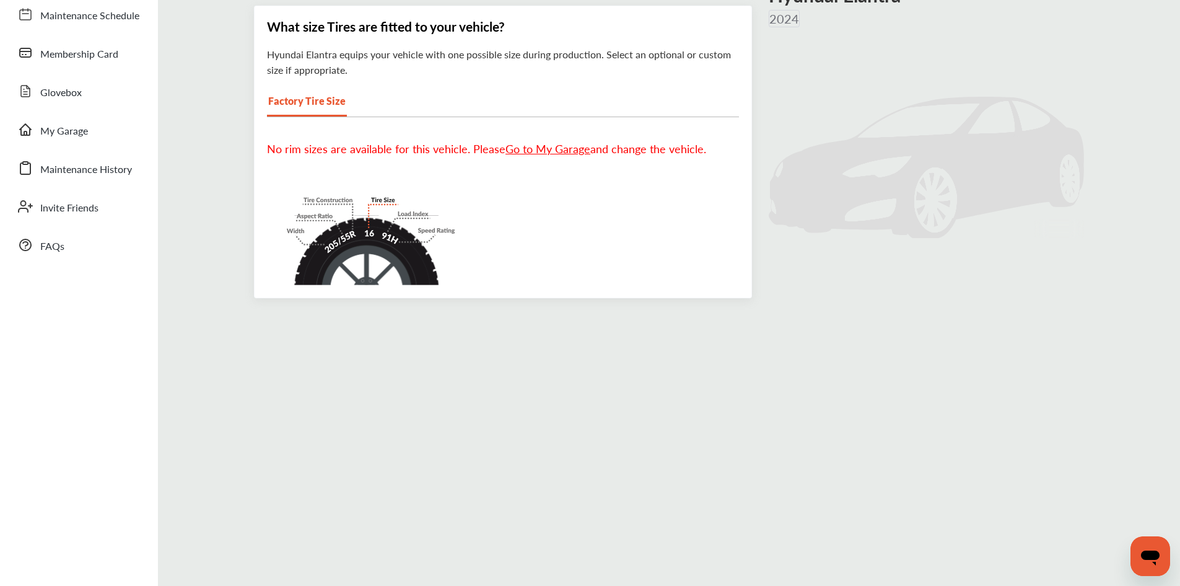
click at [390, 139] on div "No rim sizes are available for this vehicle. Please Go to My Garage and change …" at bounding box center [503, 148] width 472 height 38
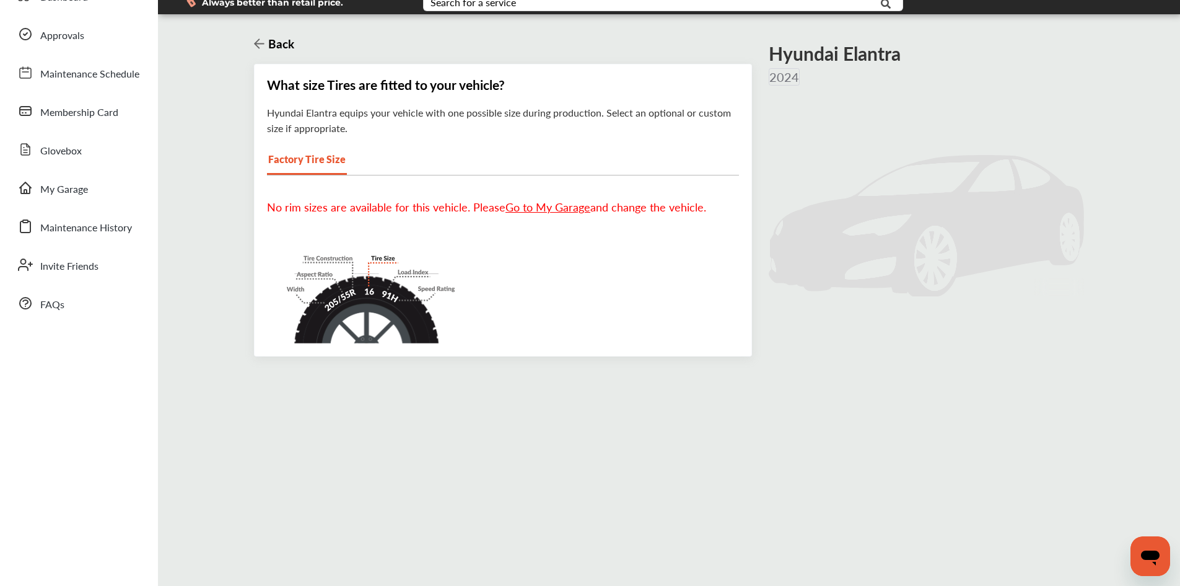
scroll to position [0, 0]
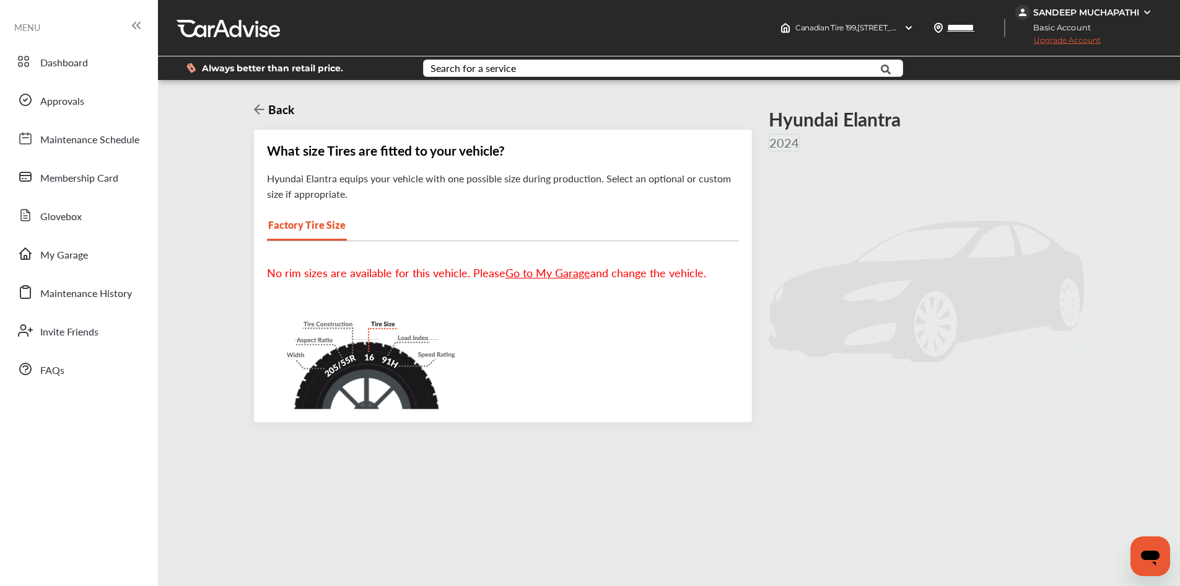
click at [333, 349] on img at bounding box center [366, 362] width 199 height 93
click at [30, 257] on icon at bounding box center [25, 253] width 11 height 11
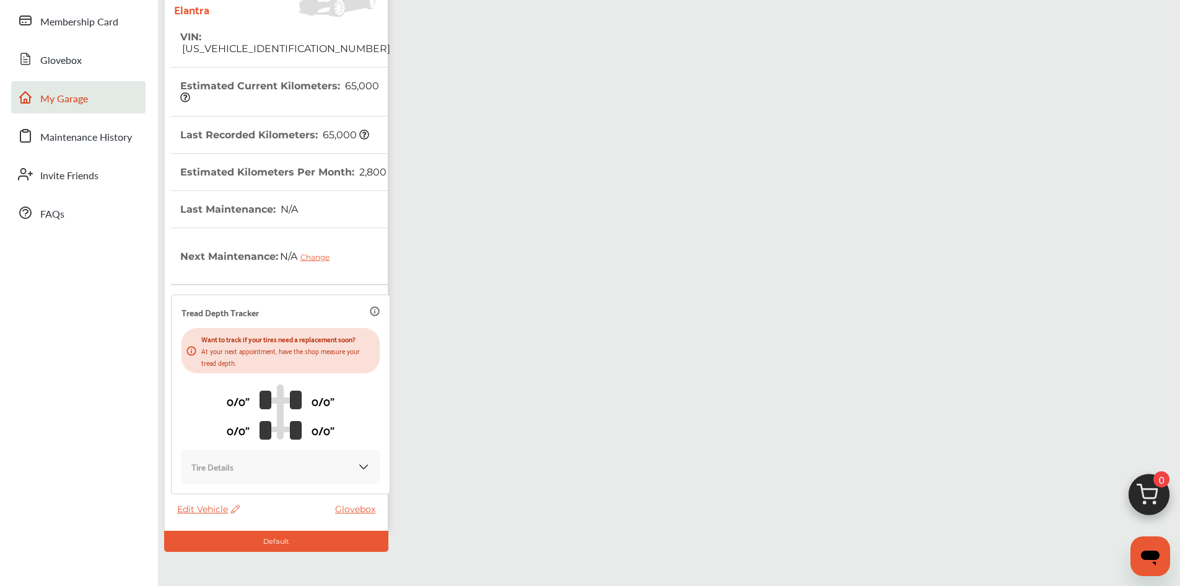
scroll to position [186, 0]
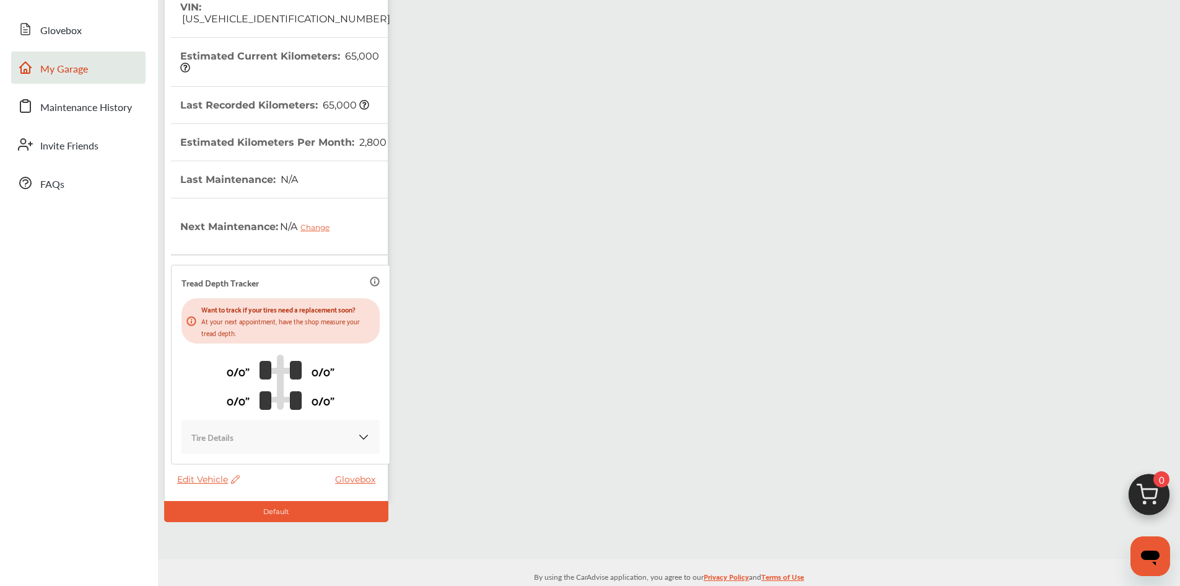
click at [255, 426] on div "Tire Details" at bounding box center [281, 436] width 198 height 34
click at [190, 315] on div "Want to track if your tires need a replacement soon? At your next appointment, …" at bounding box center [281, 320] width 198 height 45
click at [188, 315] on div "Want to track if your tires need a replacement soon? At your next appointment, …" at bounding box center [281, 320] width 198 height 45
click at [187, 315] on div "Want to track if your tires need a replacement soon? At your next appointment, …" at bounding box center [281, 320] width 198 height 45
click at [187, 316] on icon at bounding box center [191, 321] width 10 height 10
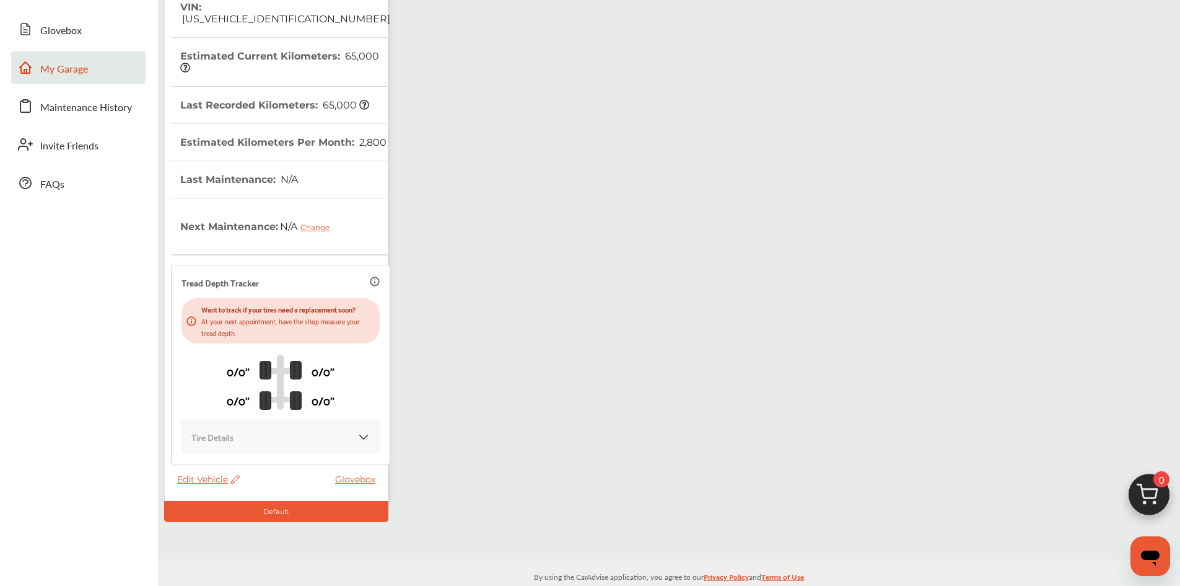
click at [186, 316] on icon at bounding box center [191, 321] width 10 height 10
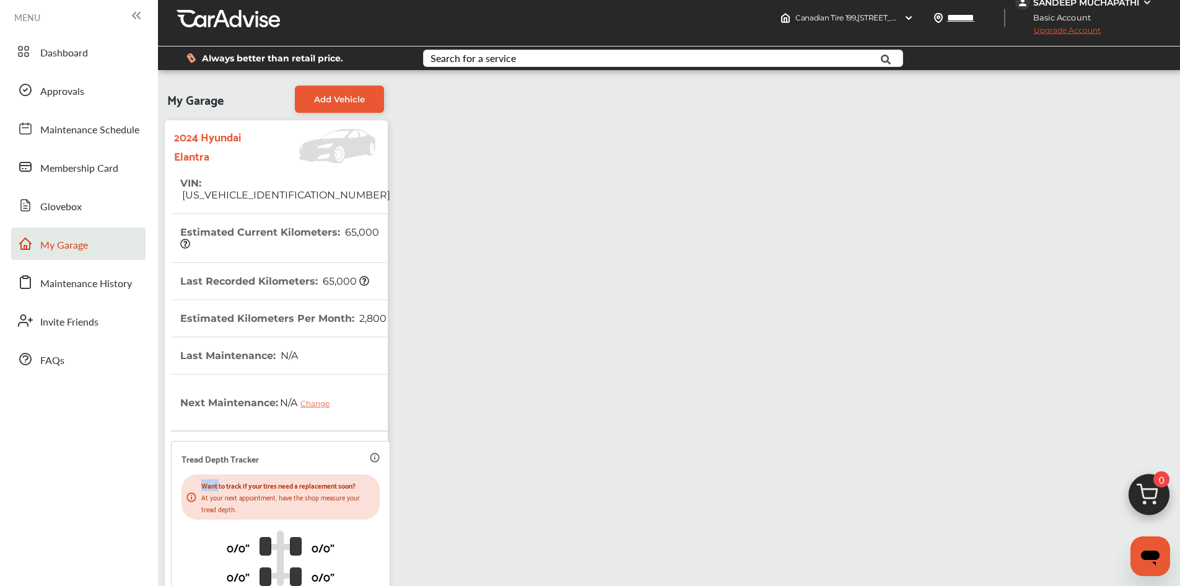
scroll to position [0, 0]
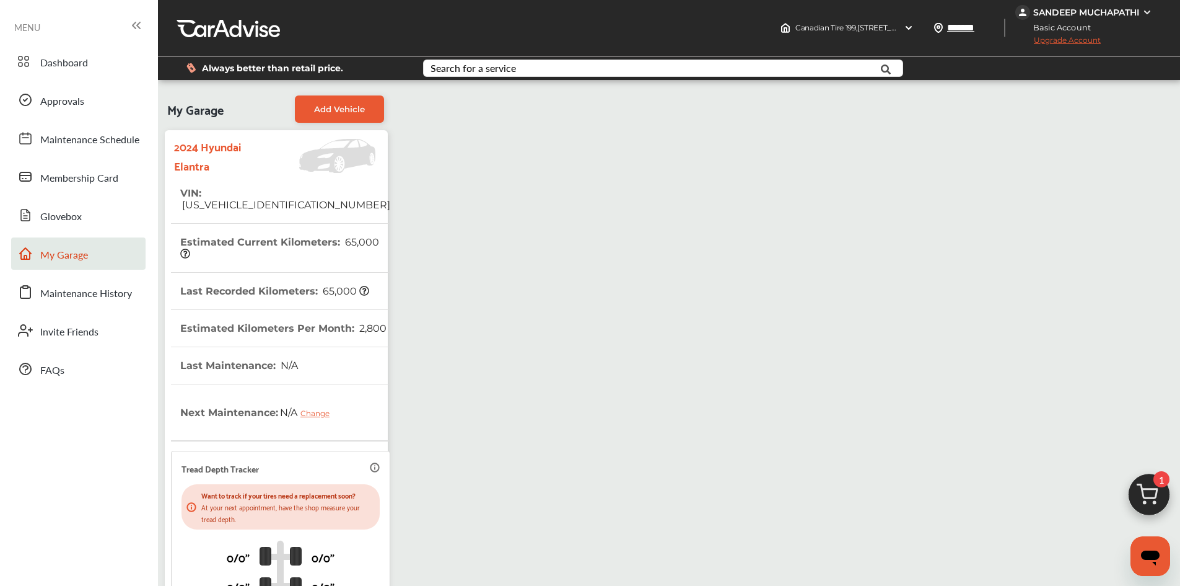
click at [50, 17] on div "MENU" at bounding box center [79, 27] width 146 height 24
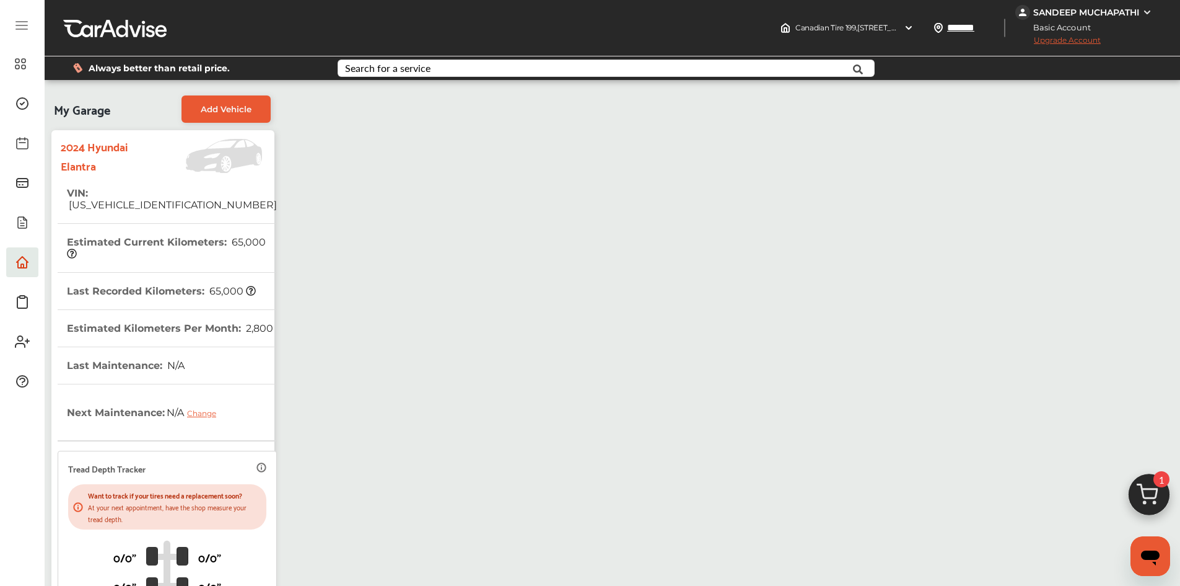
click at [41, 24] on div "Dashboard Approvals Maintenance Schedule Membership Card Glovebox My Garage Mai…" at bounding box center [22, 390] width 45 height 780
click at [77, 17] on div "Canadian Tire 199 , 8505 TECUMSEH ROAD EAST WINDSOR EAST , ON N8R 1A1 Canadian …" at bounding box center [613, 28] width 1136 height 56
click at [82, 30] on div at bounding box center [114, 28] width 103 height 19
